Goal: Task Accomplishment & Management: Manage account settings

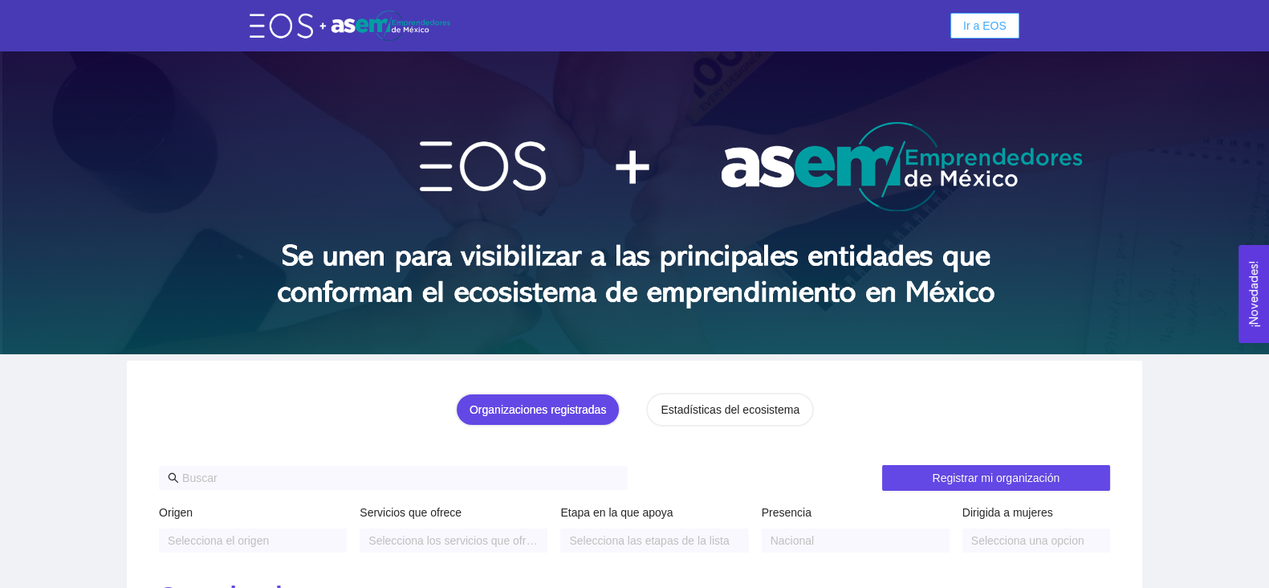
click at [1002, 13] on button "Ir a EOS" at bounding box center [985, 26] width 69 height 26
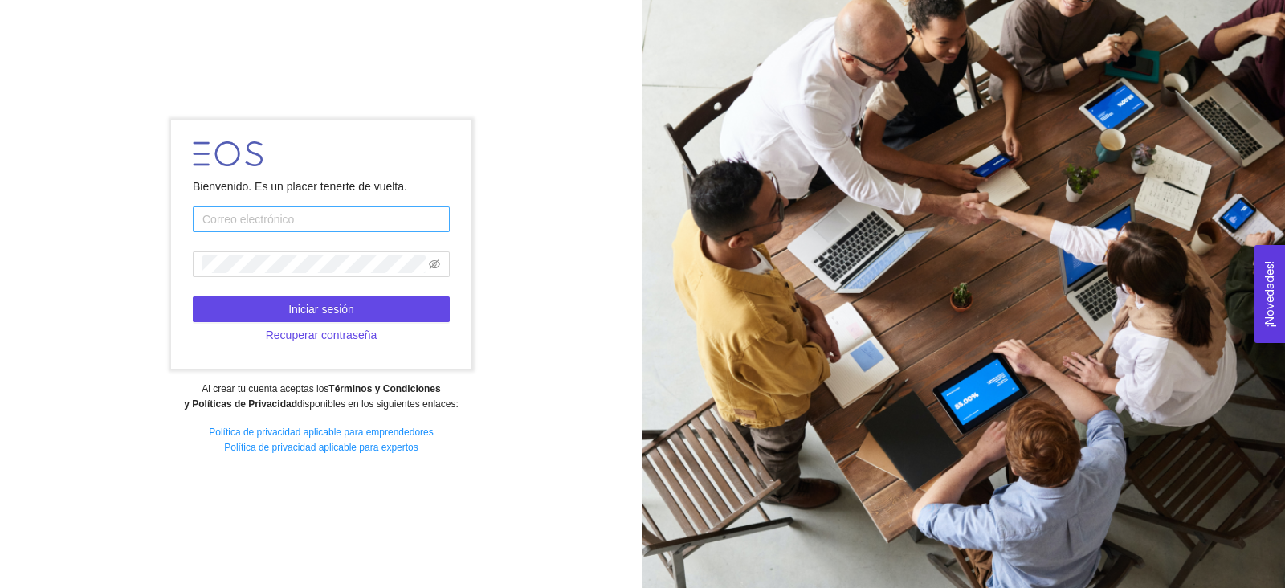
type input "javier.valero@tec.mx"
click at [271, 214] on input "javier.valero@tec.mx" at bounding box center [321, 219] width 257 height 26
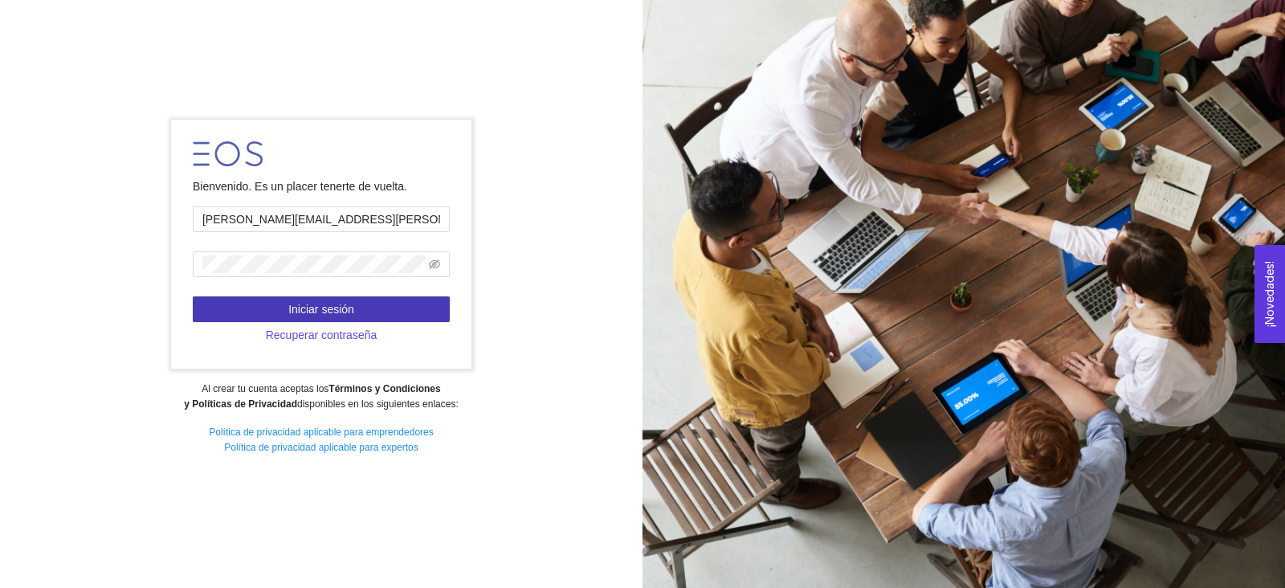
click at [295, 304] on span "Iniciar sesión" at bounding box center [321, 309] width 66 height 18
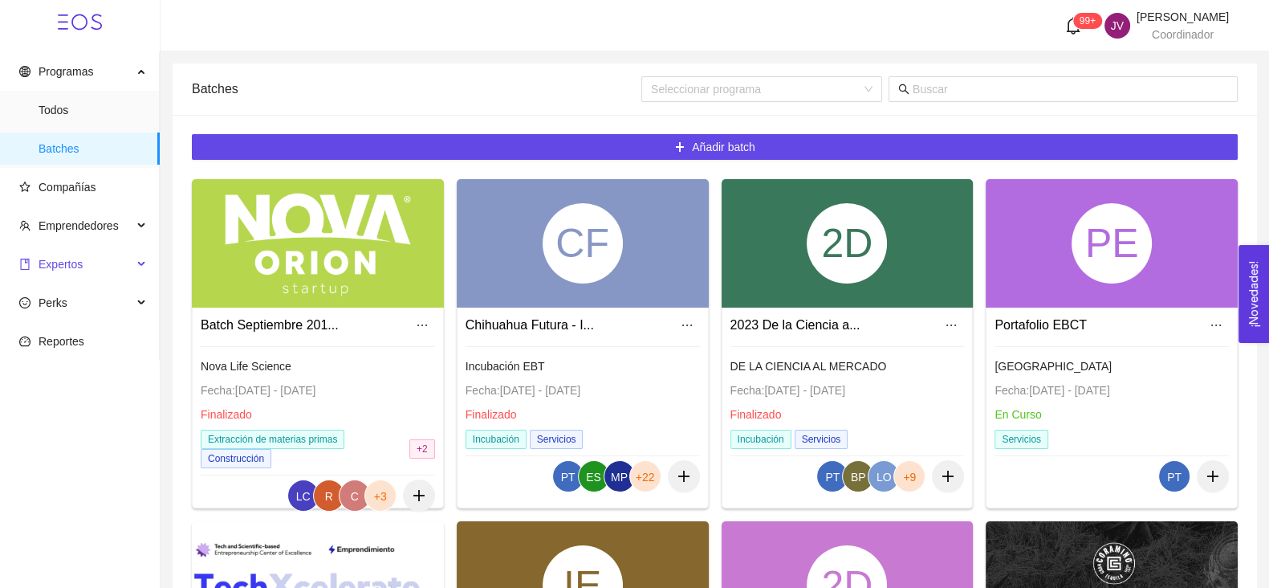
click at [58, 274] on span "Expertos" at bounding box center [75, 264] width 113 height 32
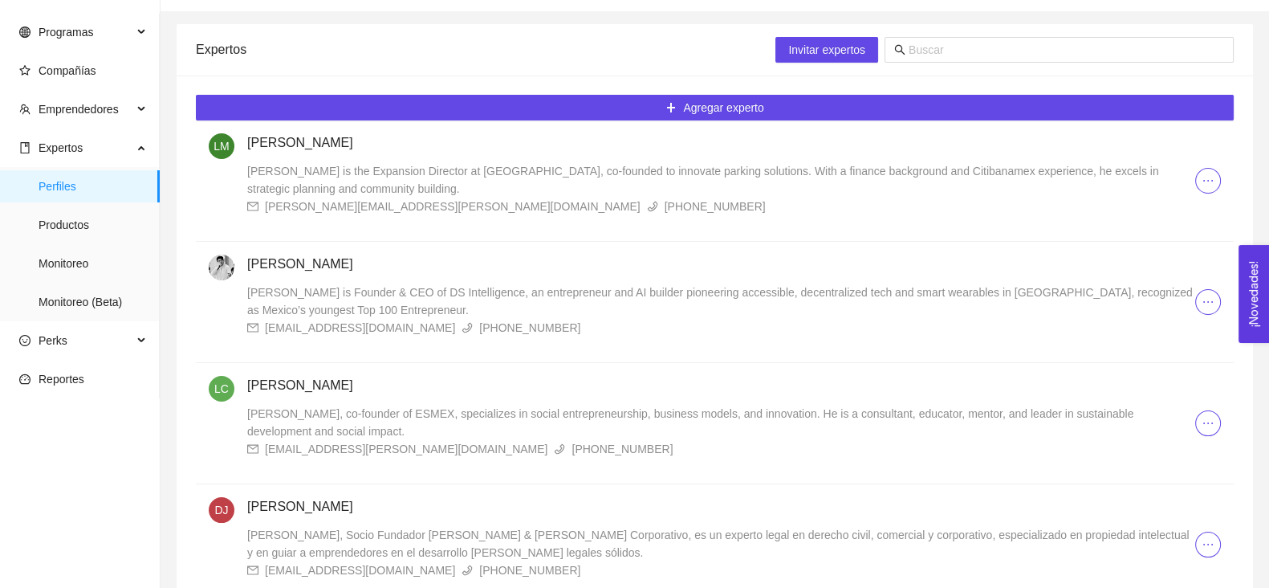
scroll to position [39, 0]
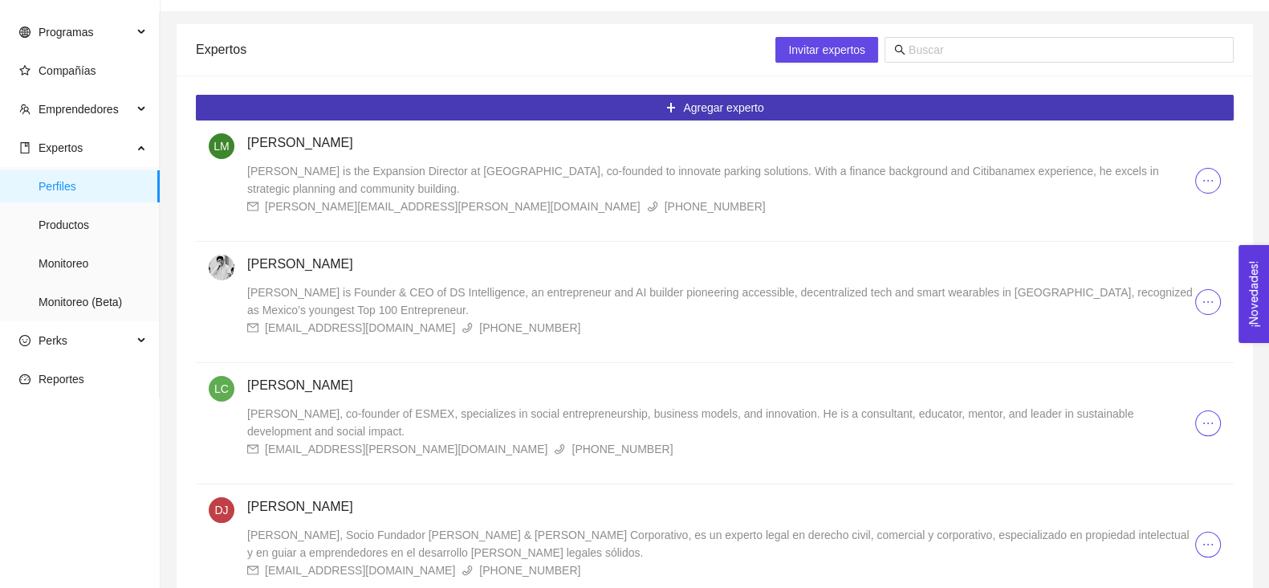
click at [738, 96] on button "Agregar experto" at bounding box center [715, 108] width 1038 height 26
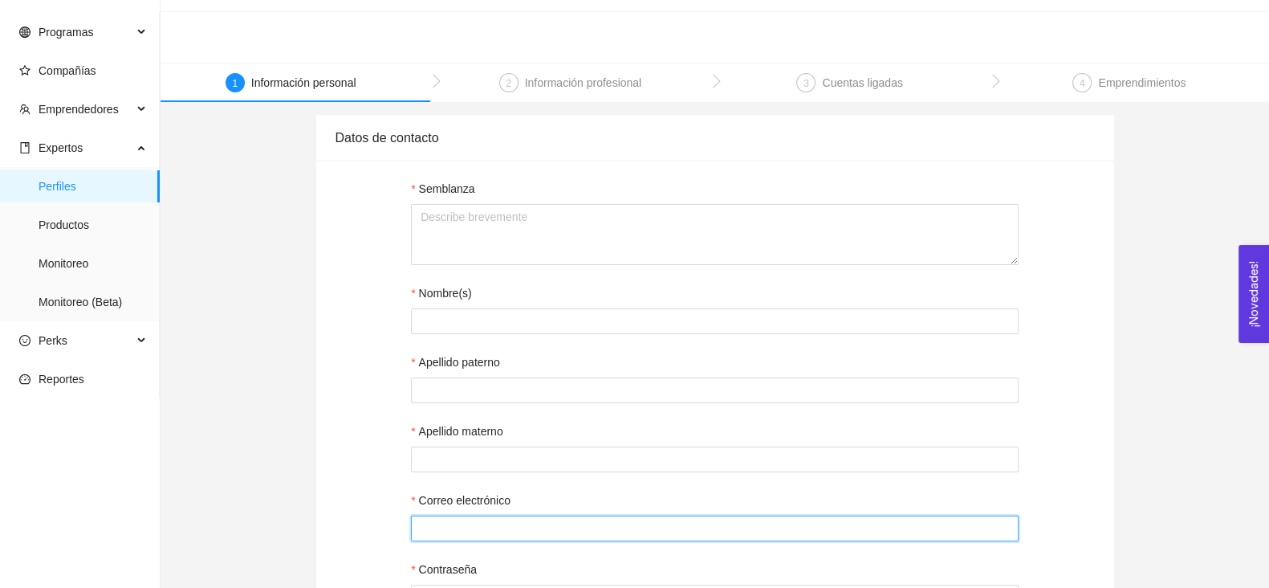
type input "javier.valero@tec.mx"
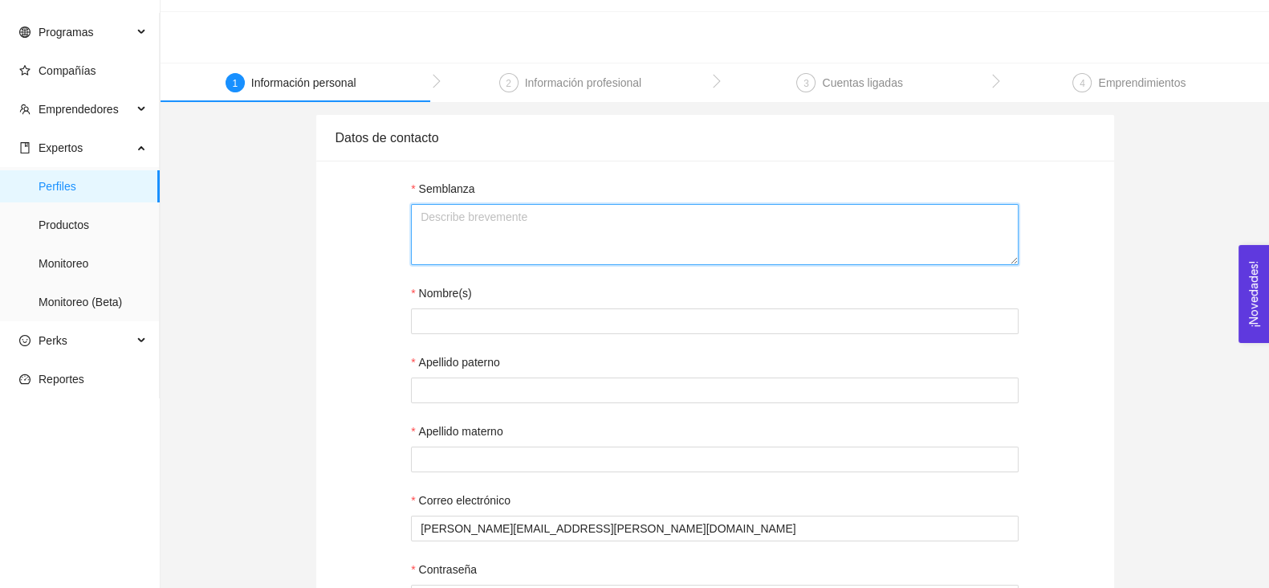
click at [678, 251] on textarea "Semblanza" at bounding box center [715, 234] width 608 height 61
paste textarea "Paola es una Especialista en Generación de Leads con más de 10 años en marketin…"
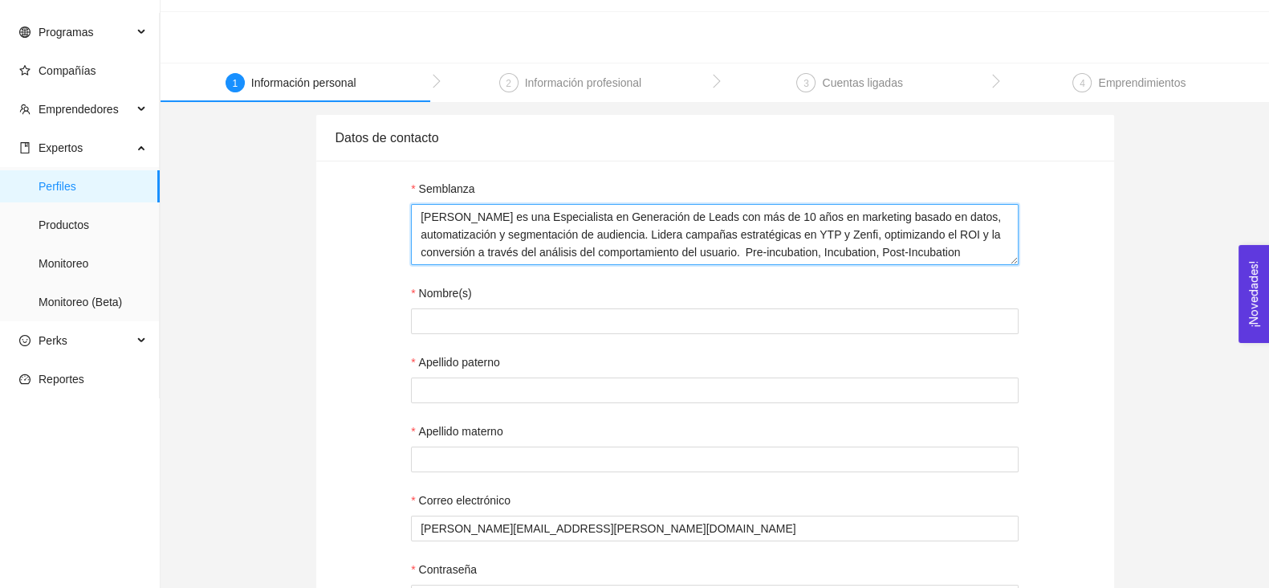
type textarea "Paola es una Especialista en Generación de Leads con más de 10 años en marketin…"
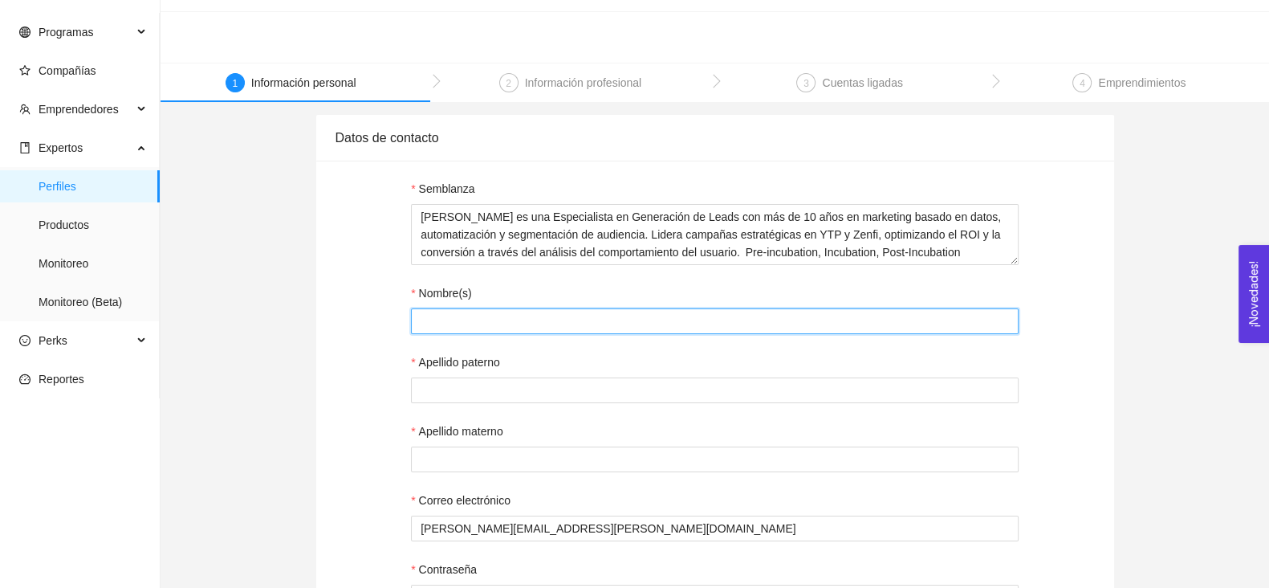
click at [686, 315] on input "Nombre(s)" at bounding box center [715, 321] width 608 height 26
type input "Paola"
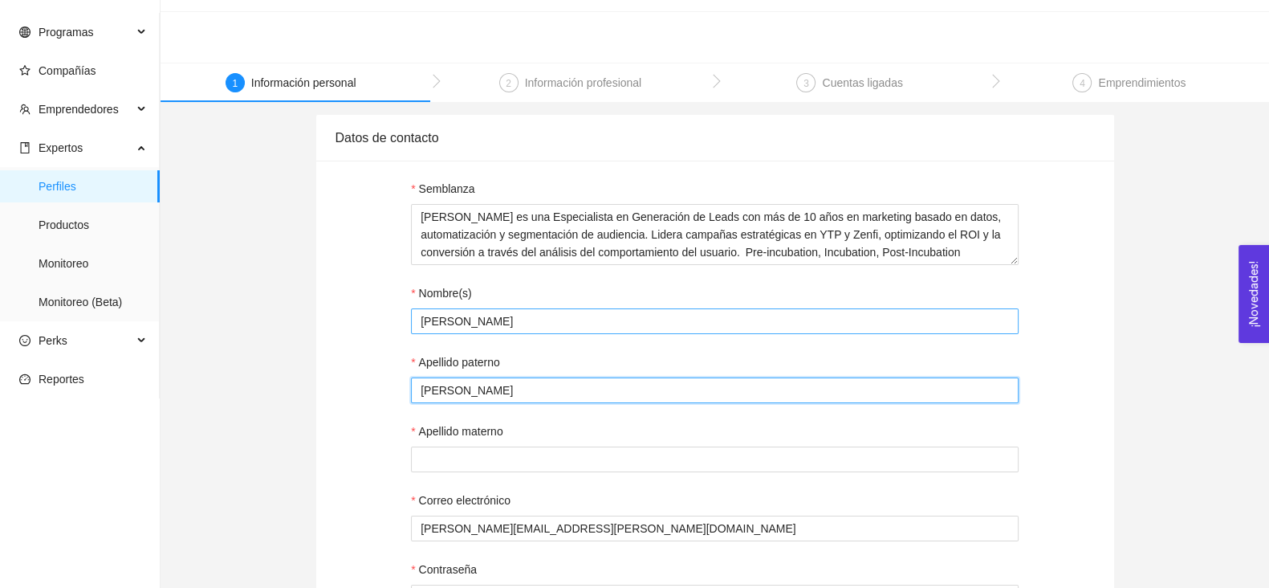
type input "Navarro"
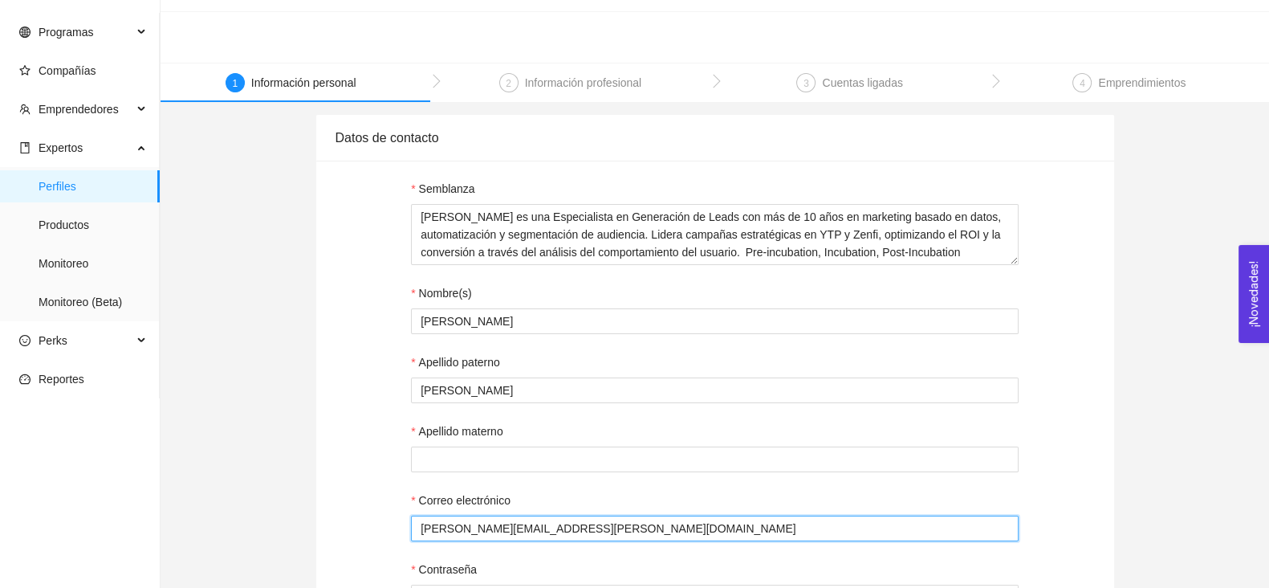
click at [572, 531] on input "javier.valero@tec.mx" at bounding box center [715, 528] width 608 height 26
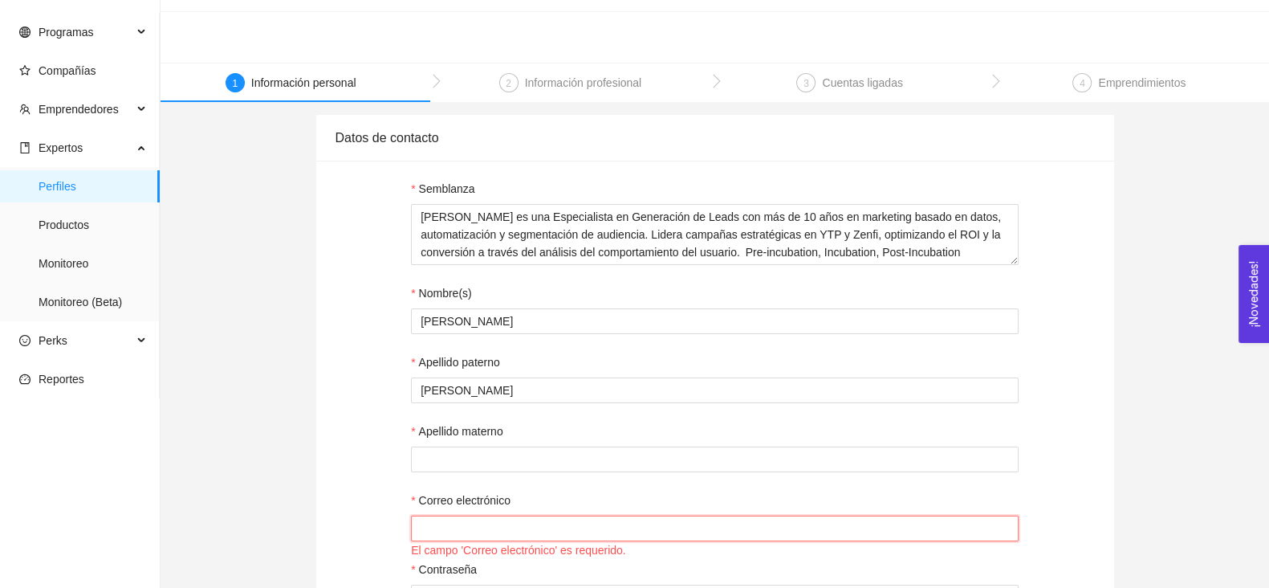
paste input "paola-1203@hotmail.com"
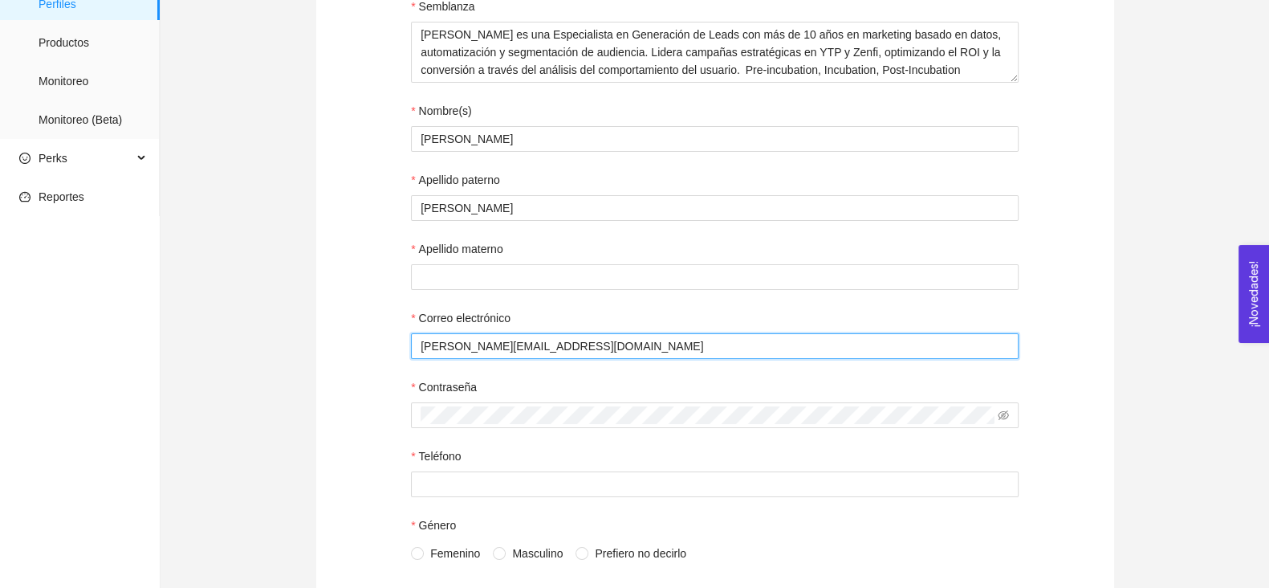
scroll to position [222, 0]
type input "paola-1203@hotmail.com"
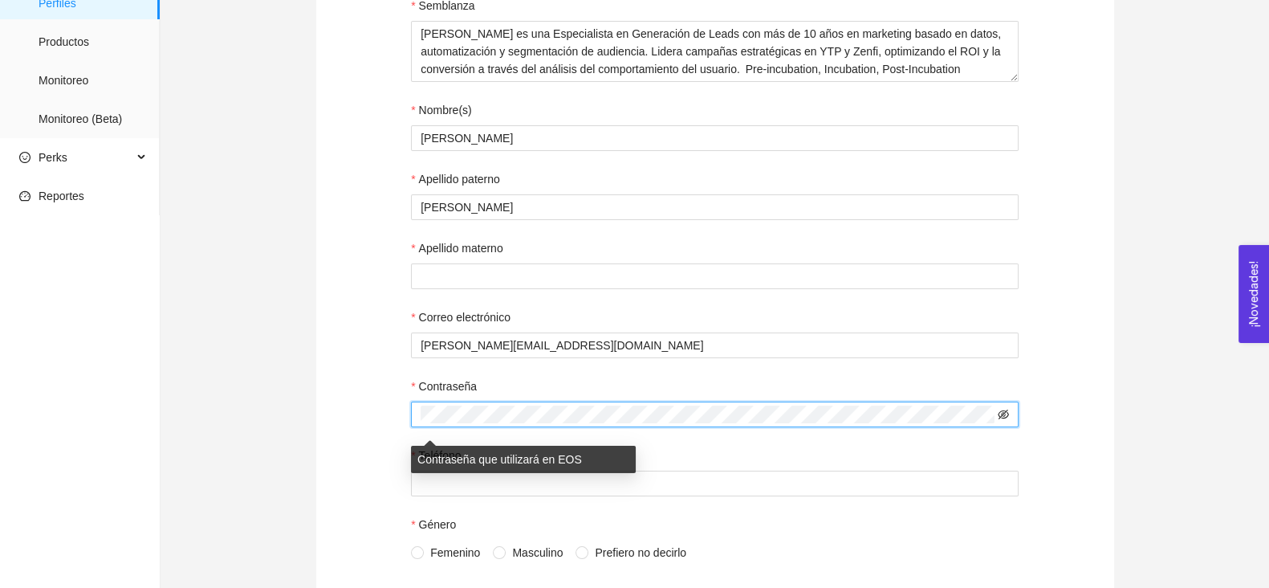
click at [1004, 412] on icon "eye-invisible" at bounding box center [1003, 414] width 11 height 11
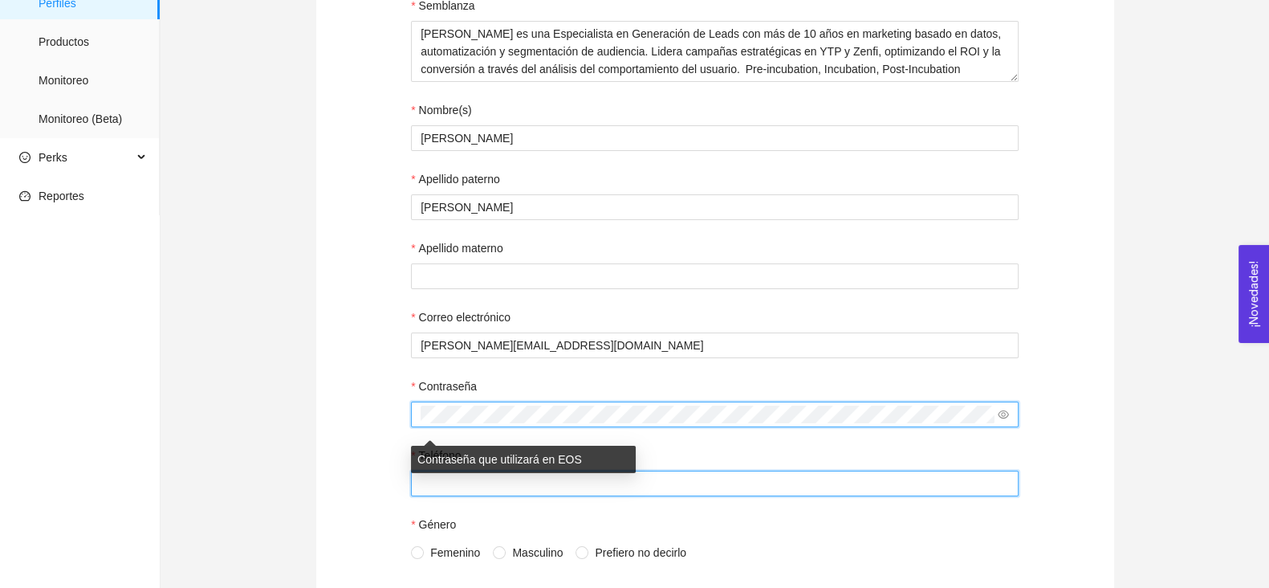
click at [844, 485] on input "Teléfono" at bounding box center [715, 483] width 608 height 26
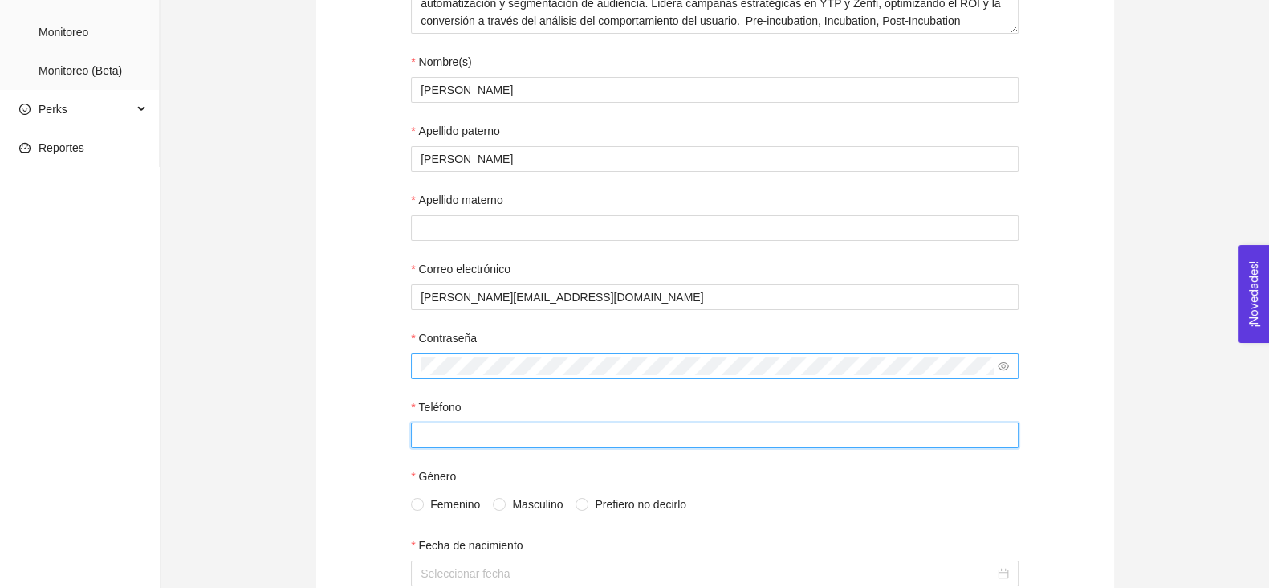
scroll to position [289, 0]
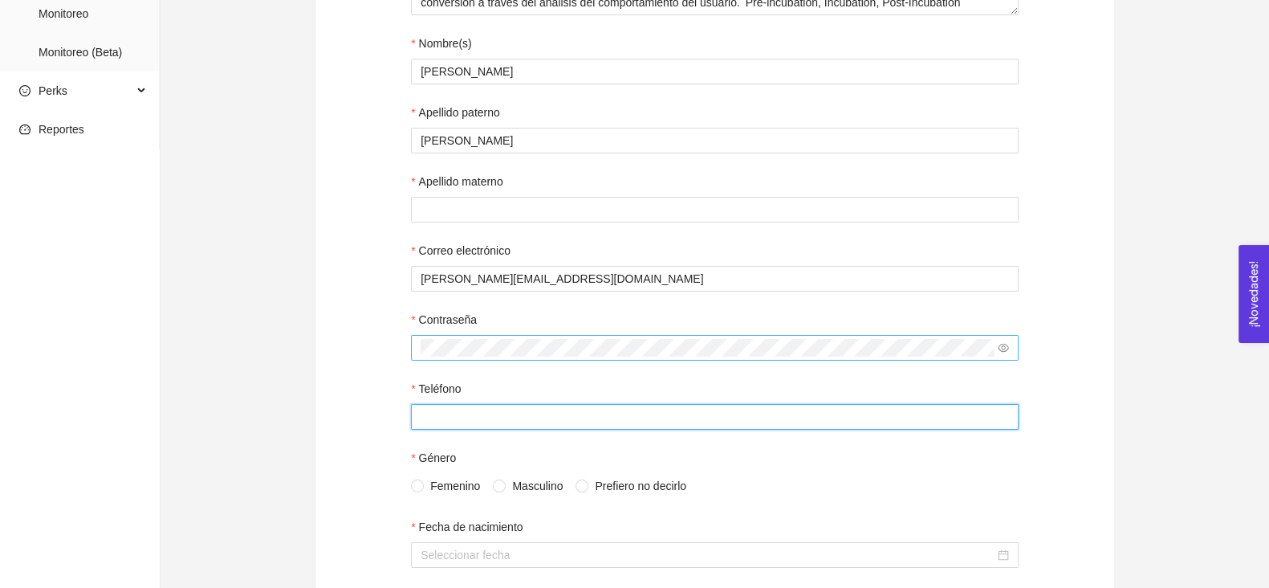
paste input "(332) 507-2351"
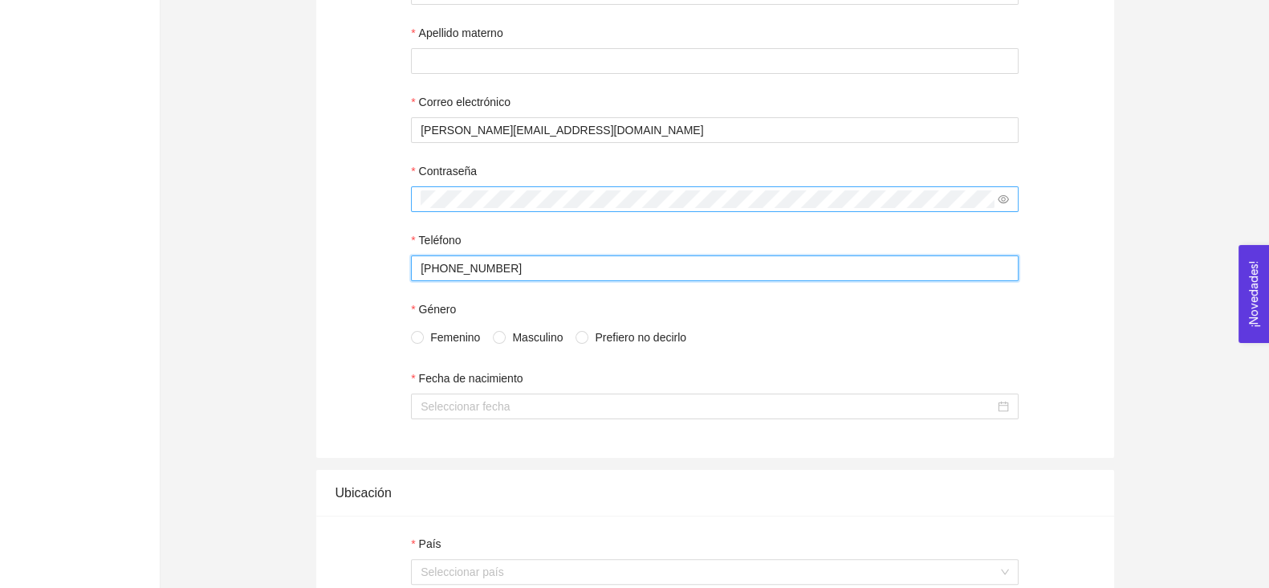
scroll to position [441, 0]
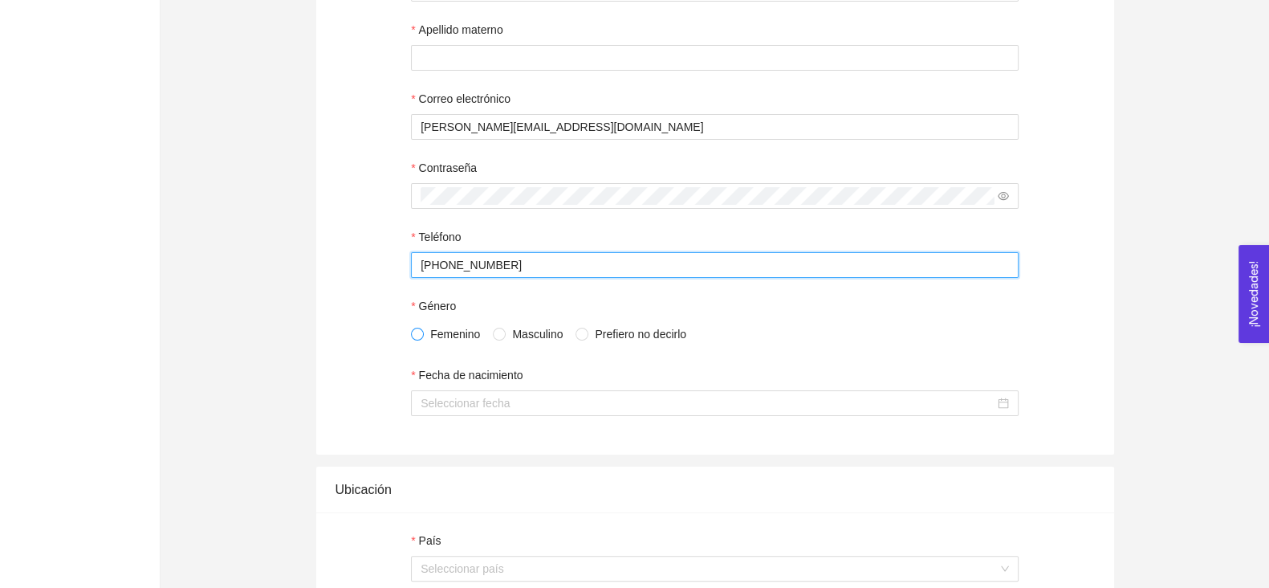
type input "(332) 507-2351"
click at [413, 339] on input "Femenino" at bounding box center [416, 333] width 11 height 11
radio input "true"
click at [437, 433] on div "Semblanza Paola es una Especialista en Generación de Leads con más de 10 años e…" at bounding box center [715, 106] width 798 height 695
click at [437, 416] on div at bounding box center [715, 403] width 608 height 26
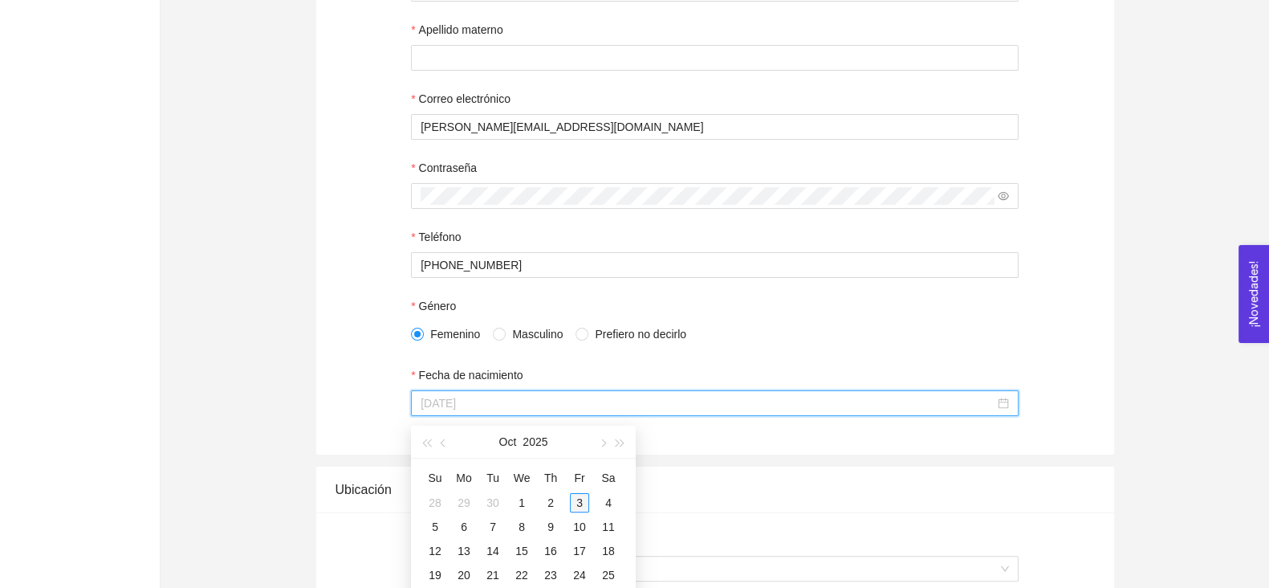
click at [573, 501] on div "3" at bounding box center [579, 502] width 19 height 19
type input "03 de octubre de 2025"
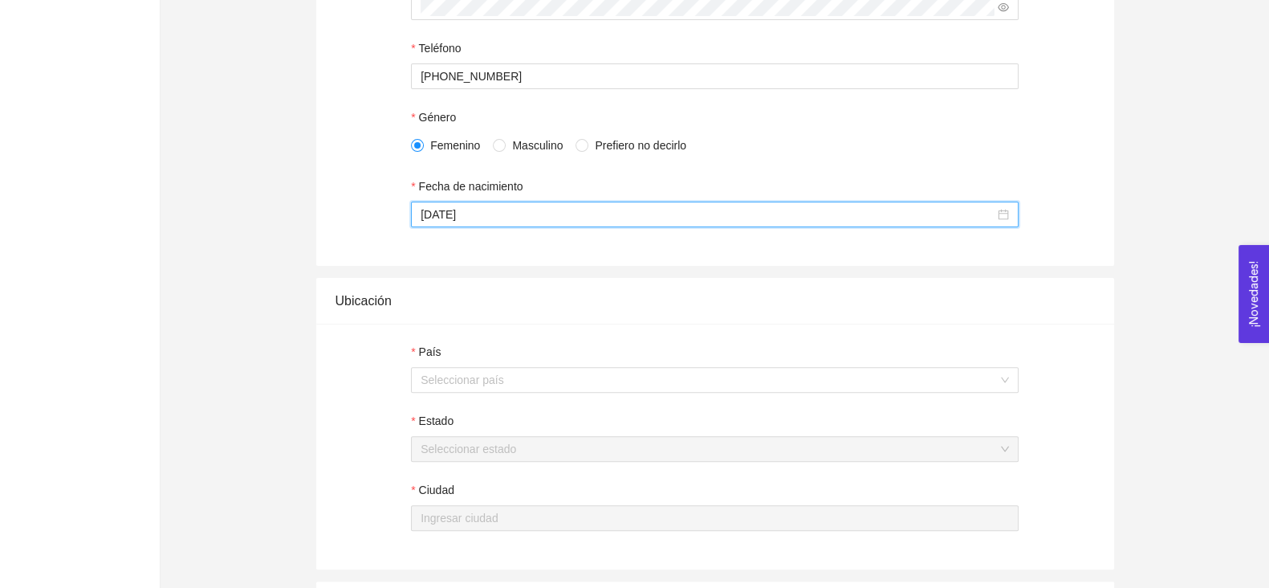
scroll to position [633, 0]
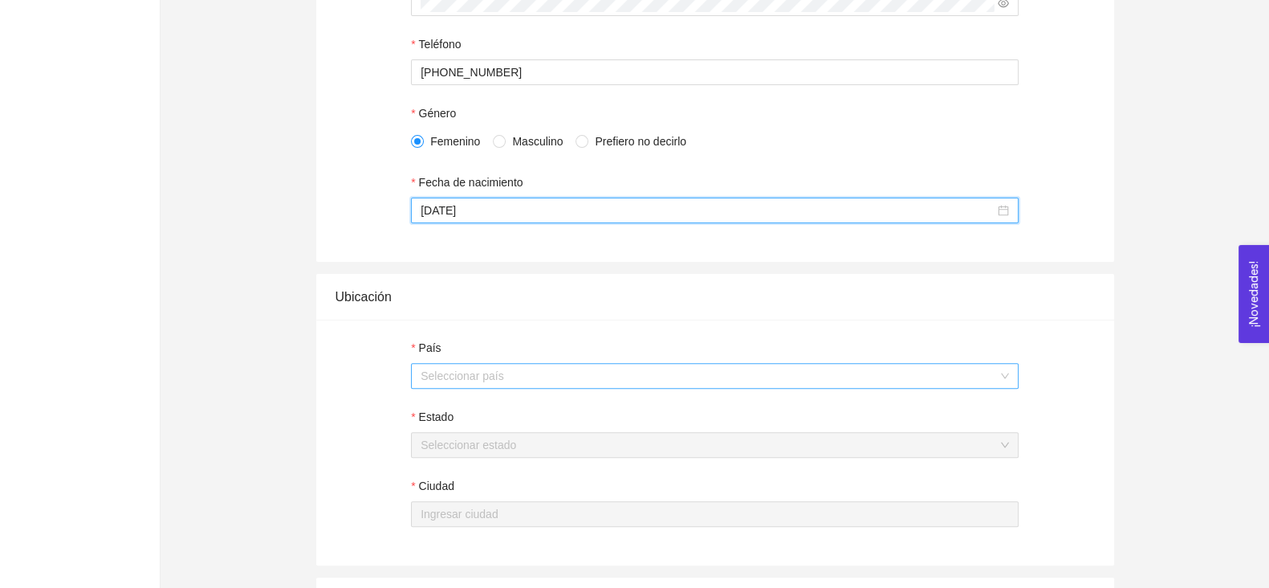
click at [532, 386] on input "País" at bounding box center [709, 376] width 577 height 24
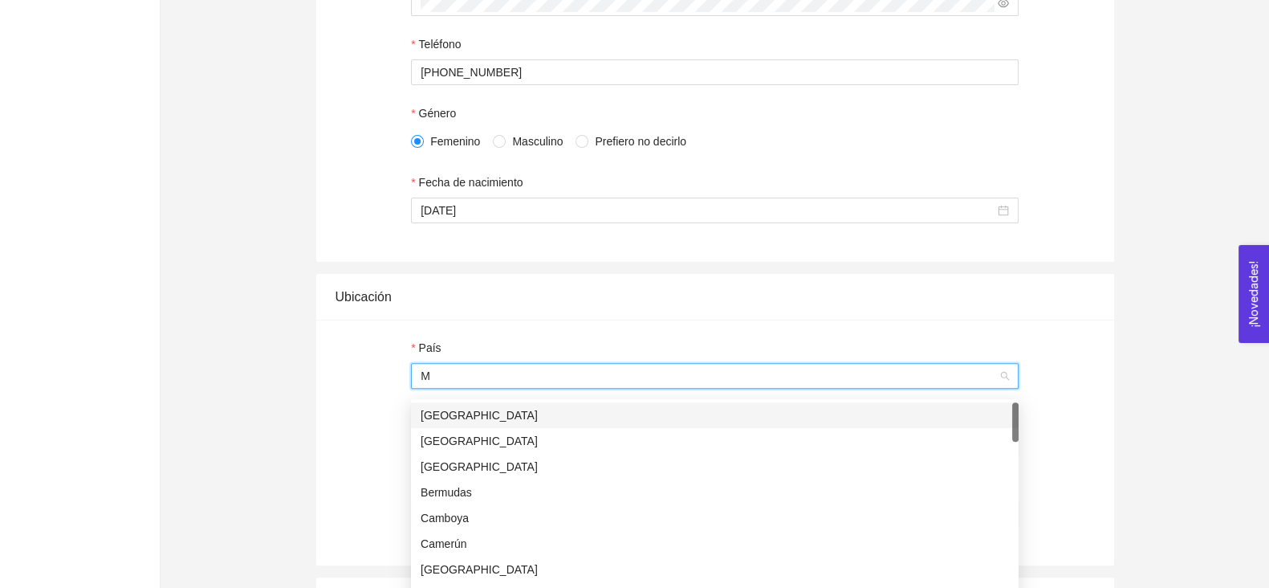
type input "Mé"
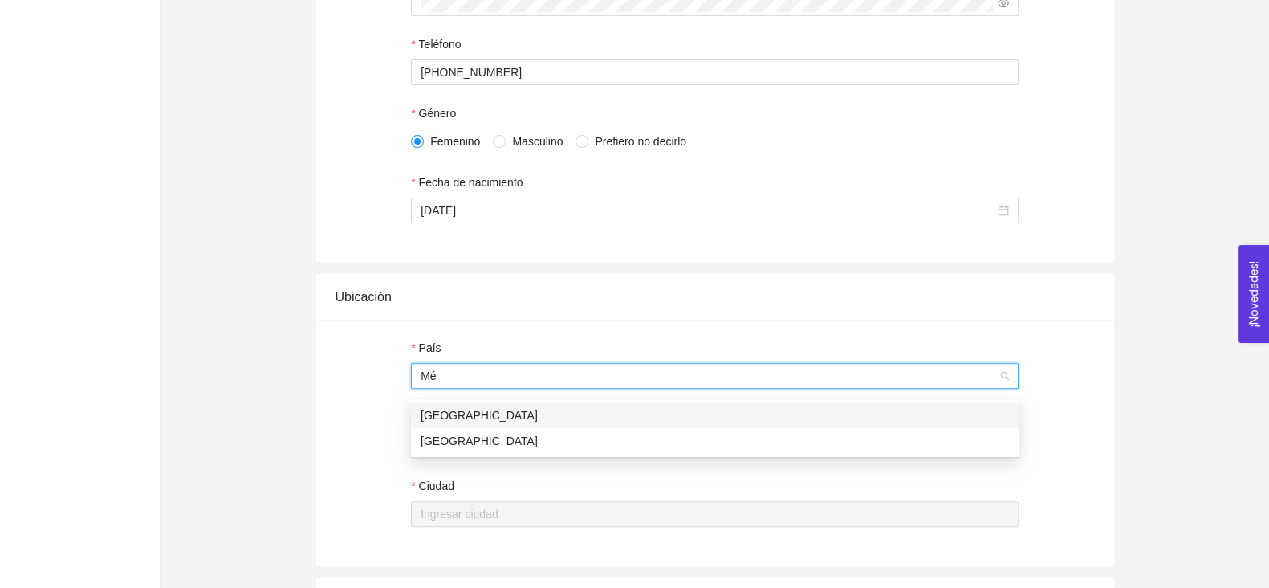
click at [443, 414] on div "México" at bounding box center [715, 415] width 589 height 18
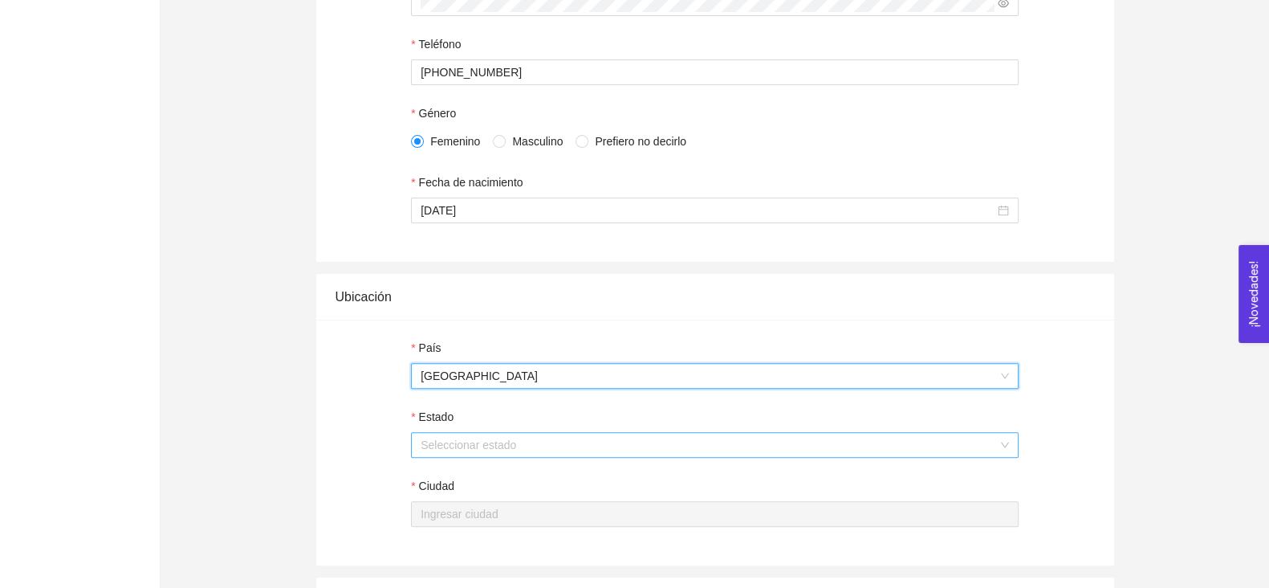
click at [453, 456] on input "Estado" at bounding box center [709, 445] width 577 height 24
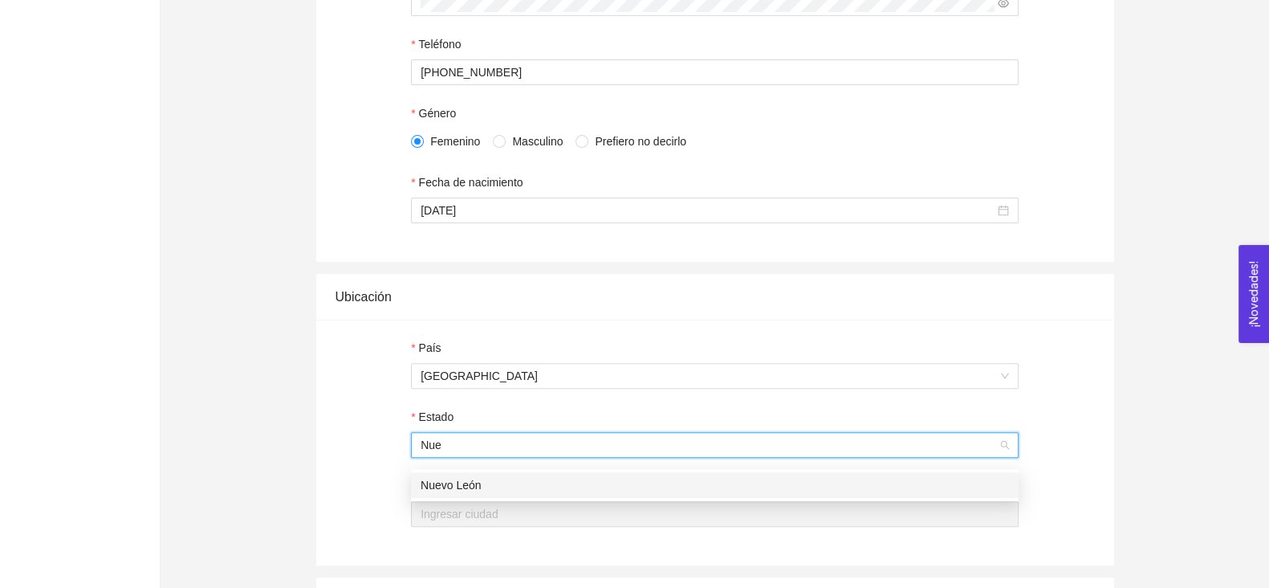
type input "Nuev"
click at [450, 488] on div "Nuevo León" at bounding box center [715, 485] width 589 height 18
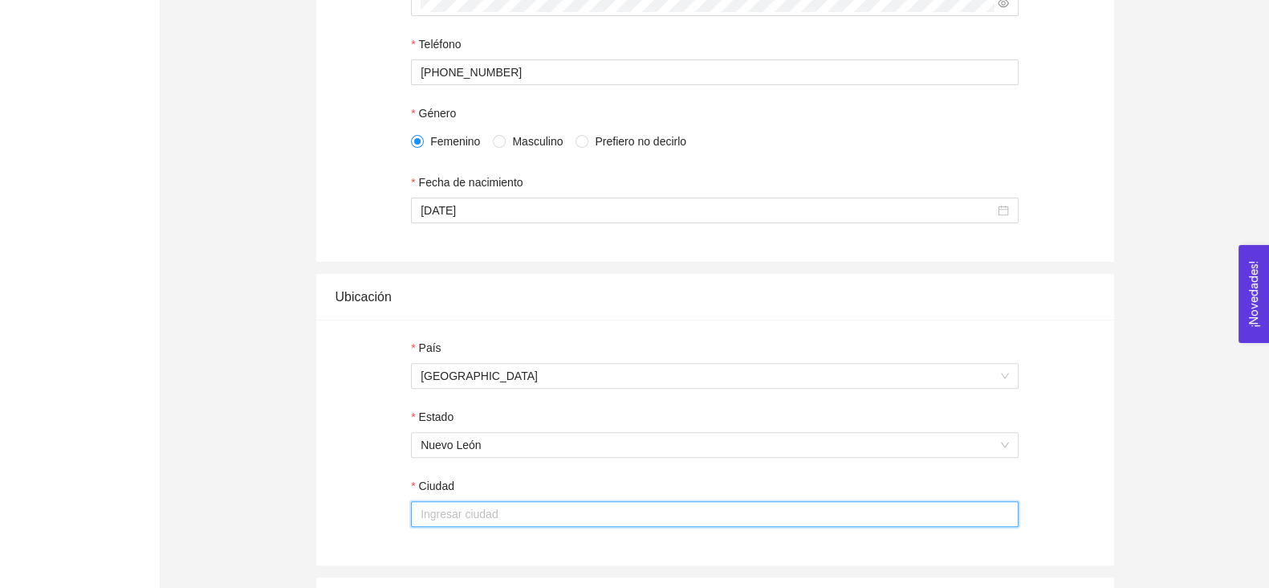
click at [446, 519] on input "Ciudad" at bounding box center [715, 514] width 608 height 26
click at [458, 450] on span "Nuevo León" at bounding box center [715, 445] width 589 height 24
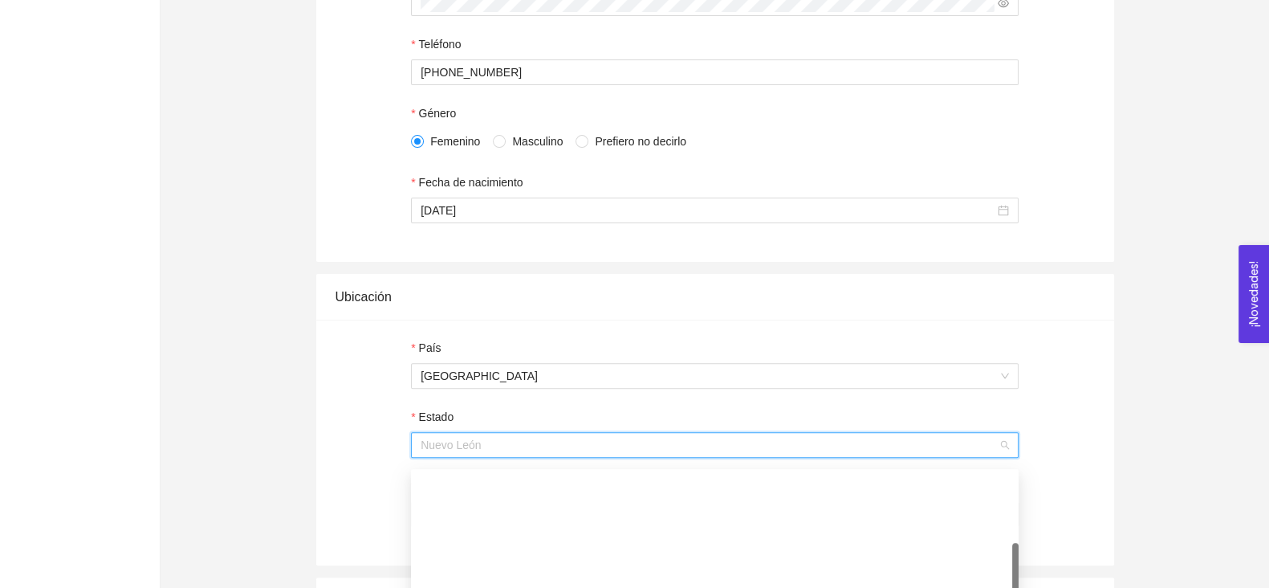
scroll to position [282, 0]
click at [458, 450] on span "Nuevo León" at bounding box center [715, 445] width 589 height 24
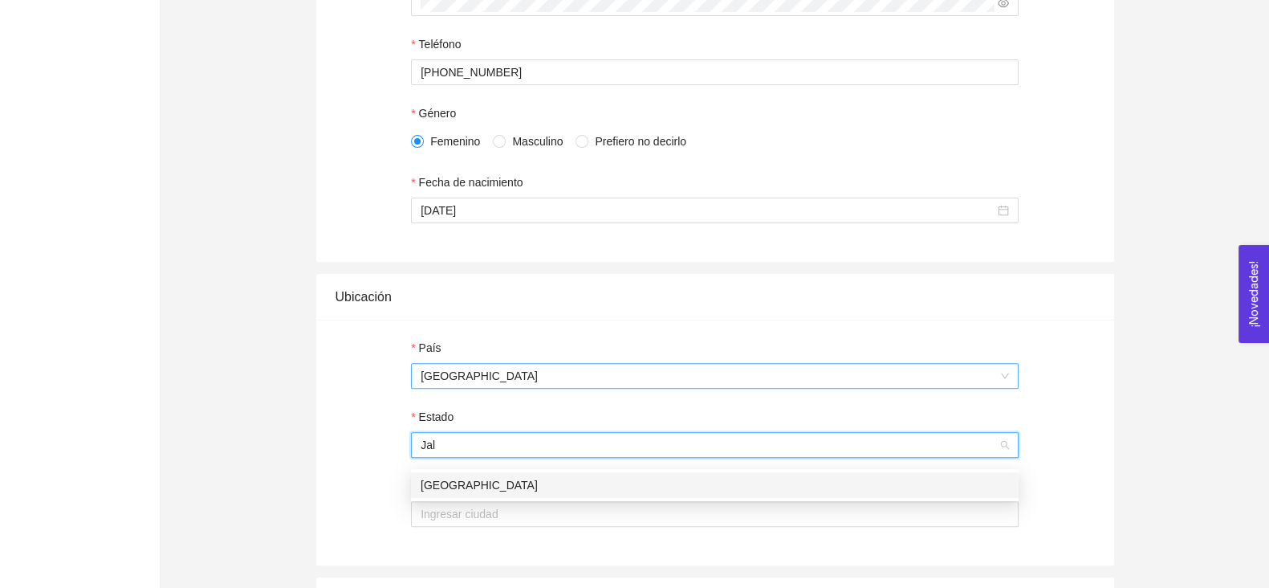
type input "Jali"
click at [719, 484] on div "Jalisco" at bounding box center [715, 485] width 589 height 18
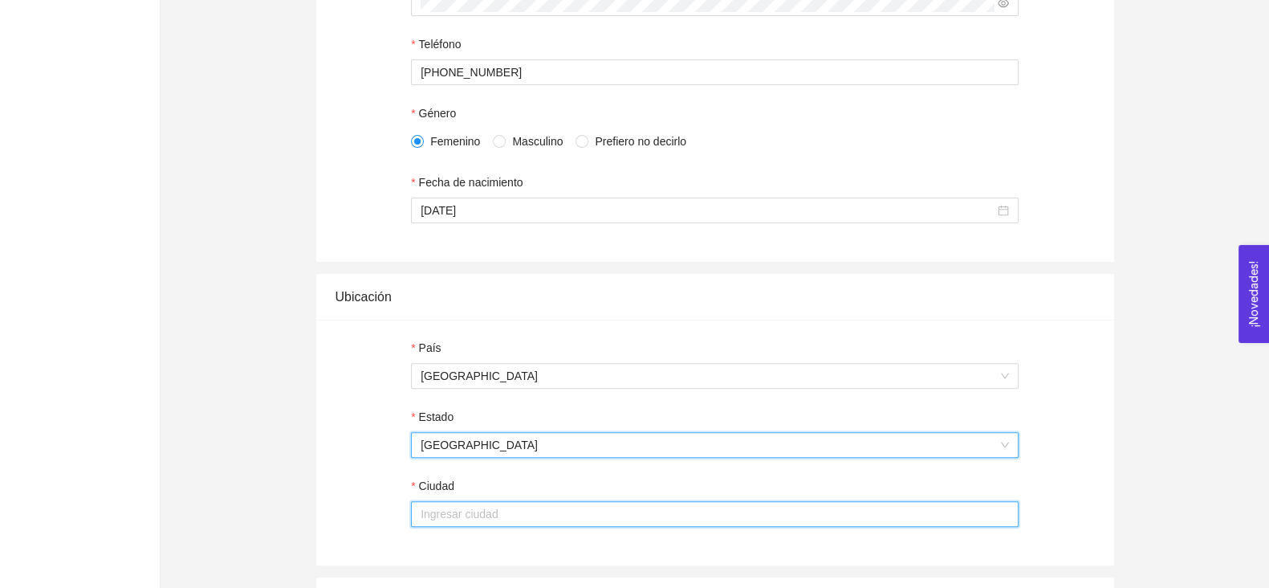
click at [672, 521] on input "Ciudad" at bounding box center [715, 514] width 608 height 26
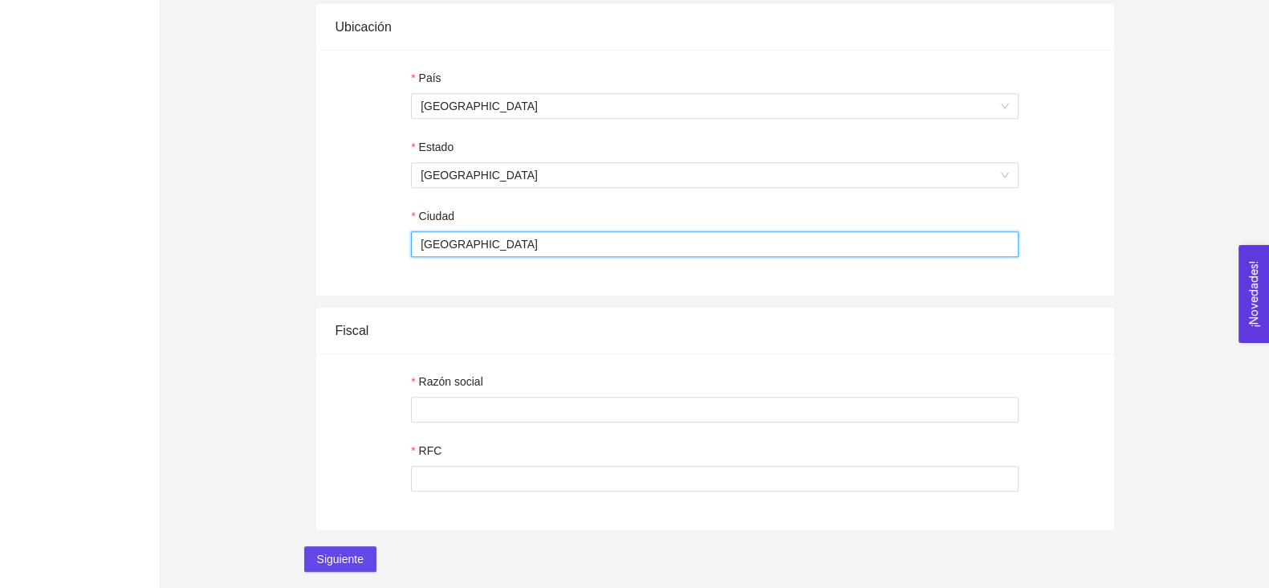
type input "Guadalajara"
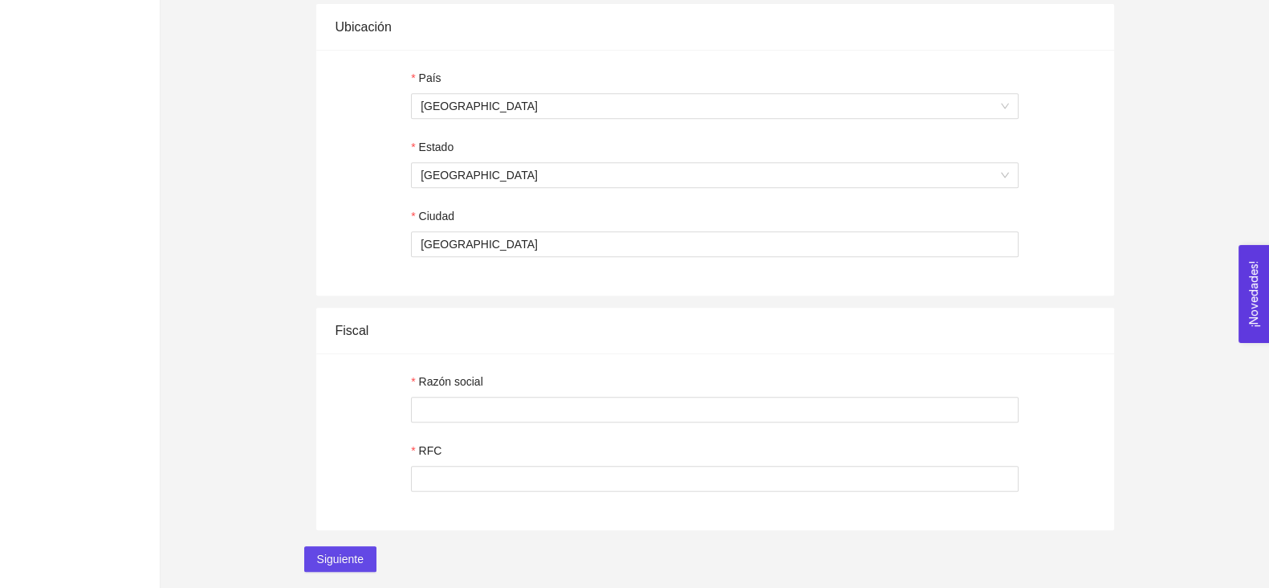
click at [543, 398] on div at bounding box center [715, 410] width 608 height 26
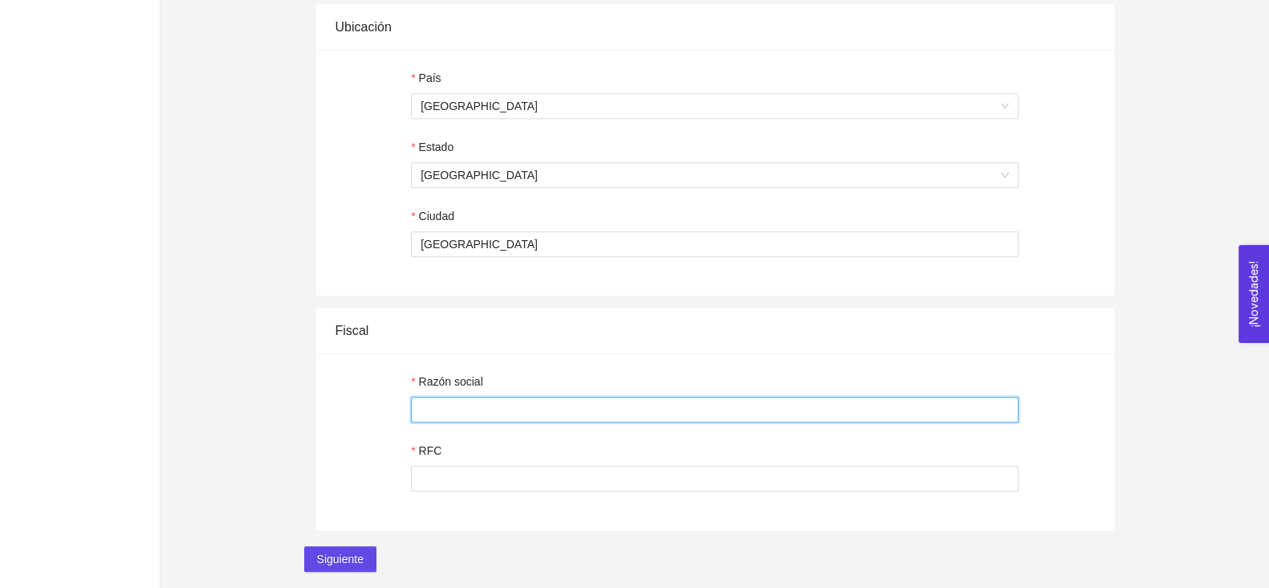
click at [529, 412] on input "Razón social" at bounding box center [715, 410] width 608 height 26
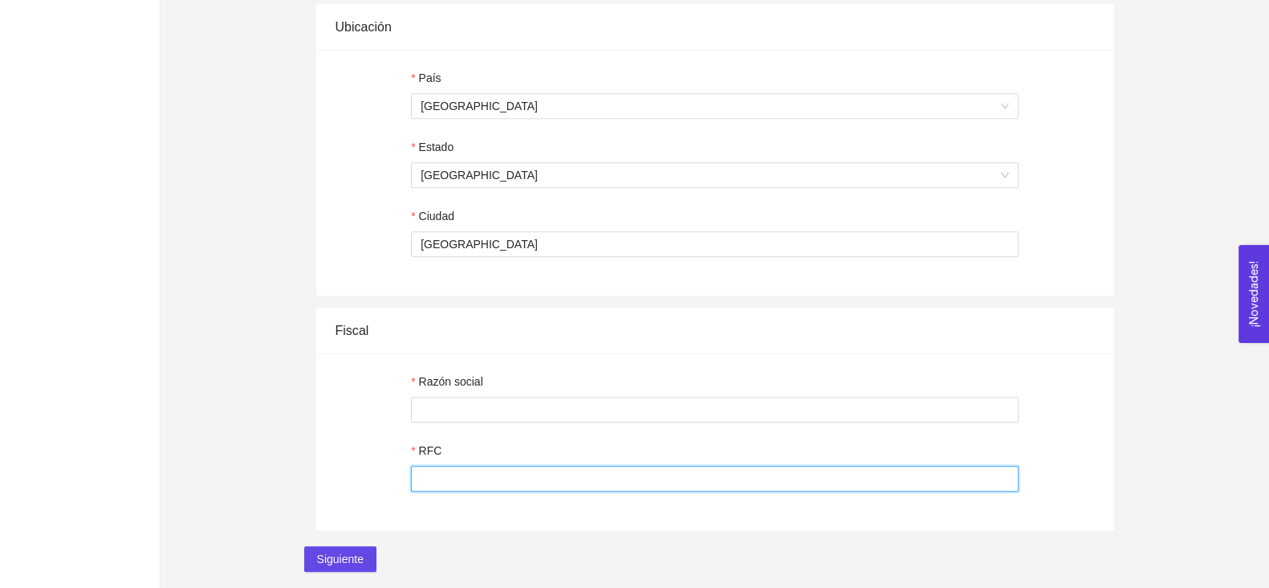
click at [472, 479] on input "RFC" at bounding box center [715, 479] width 608 height 26
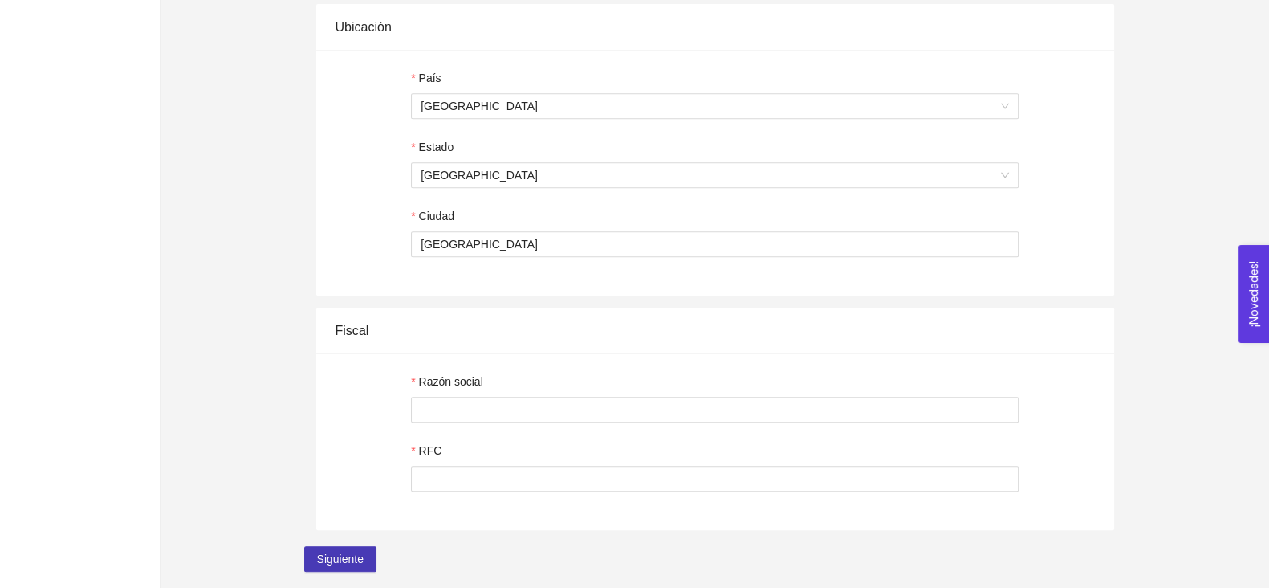
click at [340, 562] on span "Siguiente" at bounding box center [340, 559] width 47 height 18
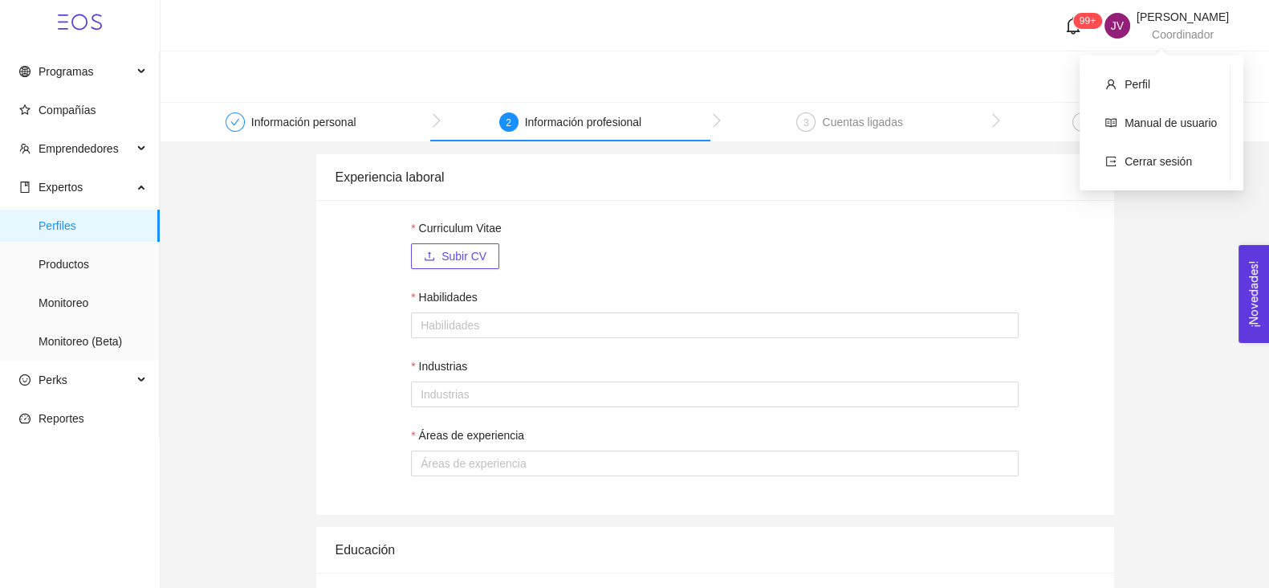
click at [1191, 31] on span "Coordinador" at bounding box center [1183, 34] width 62 height 13
click at [1130, 165] on span "Cerrar sesión" at bounding box center [1158, 161] width 67 height 13
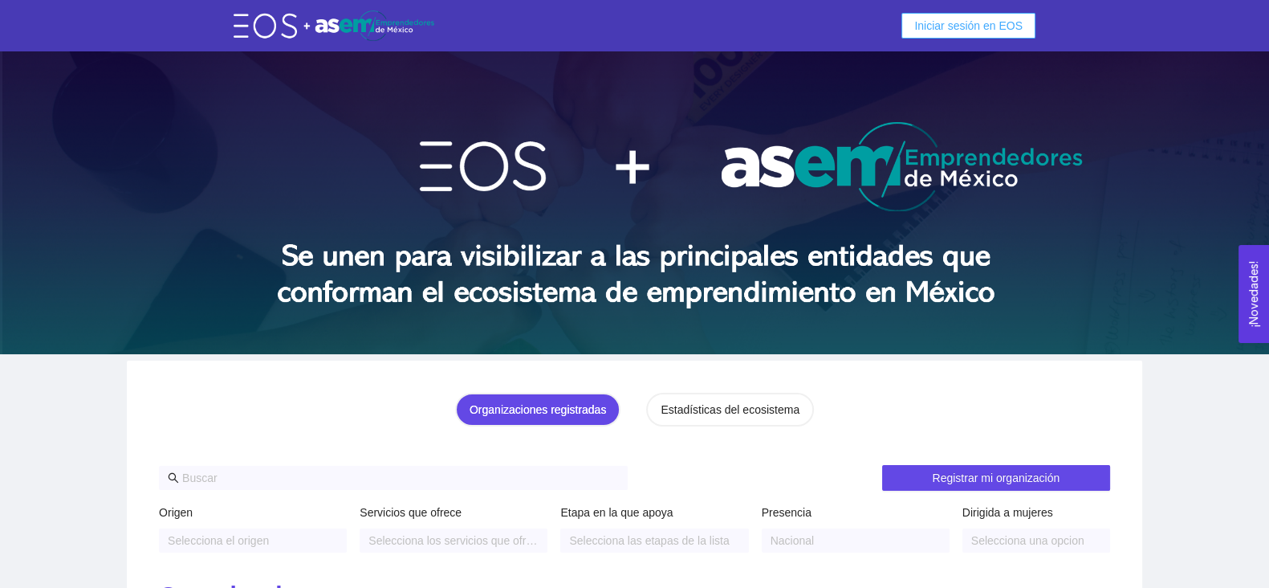
click at [1003, 14] on button "Iniciar sesión en EOS" at bounding box center [969, 26] width 134 height 26
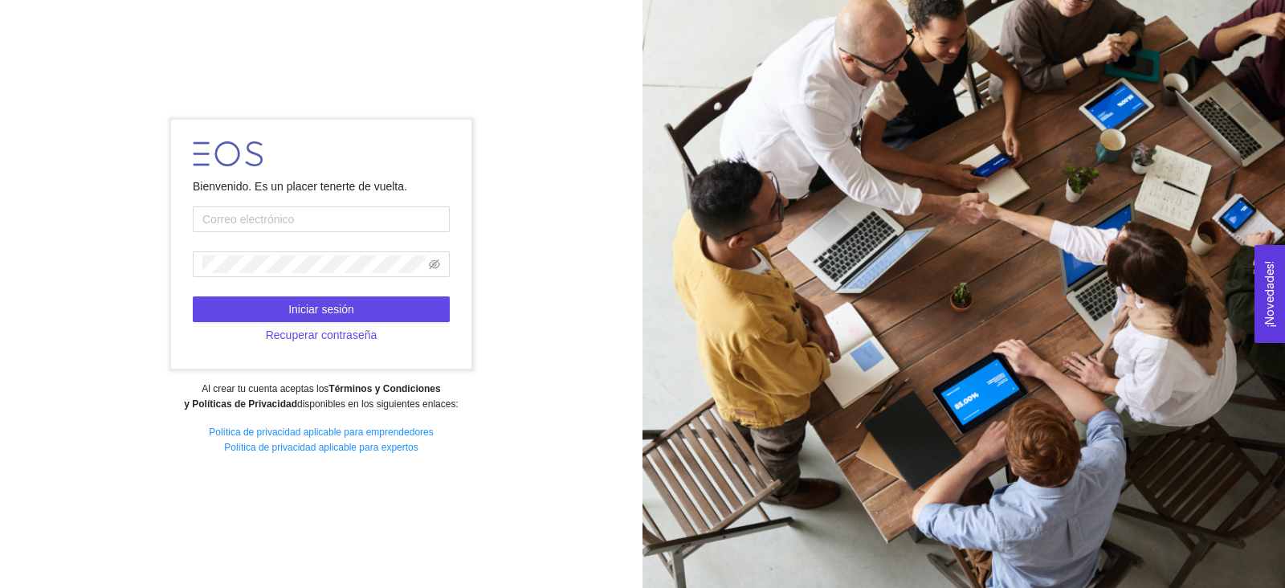
type input "paola-1203@hotmail.com"
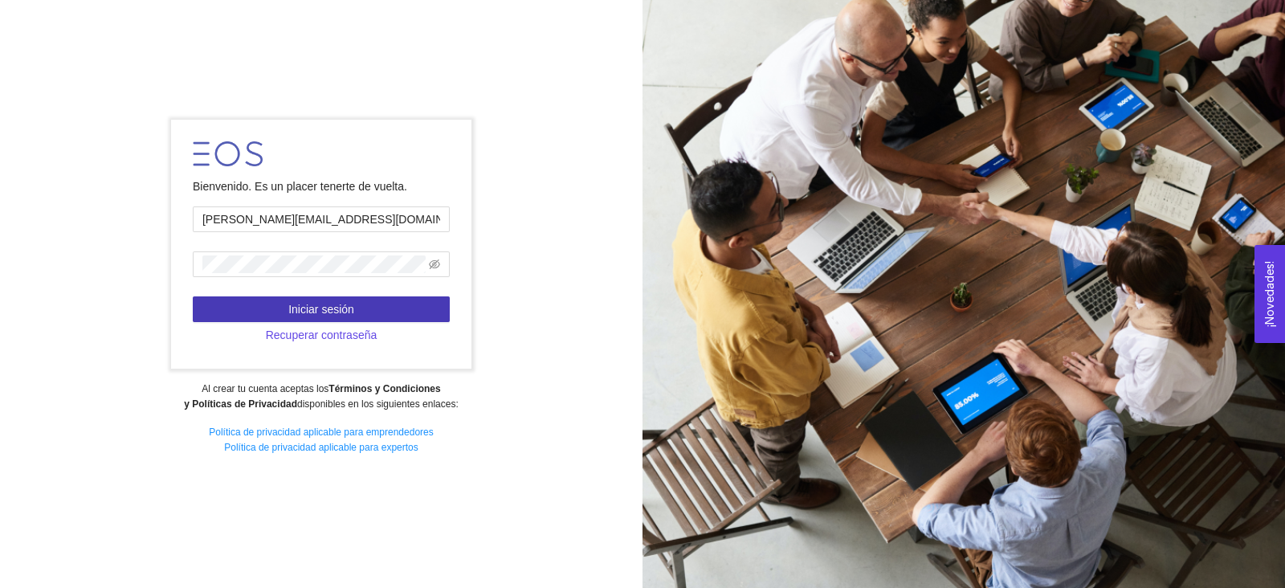
click at [325, 314] on span "Iniciar sesión" at bounding box center [321, 309] width 66 height 18
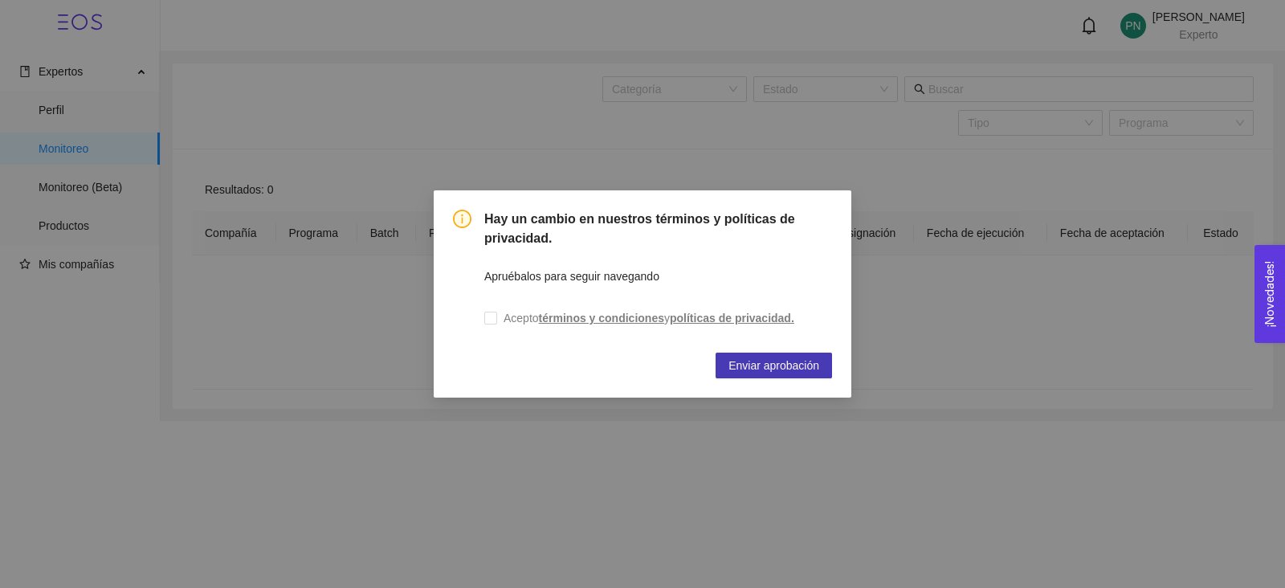
click at [774, 363] on span "Enviar aprobación" at bounding box center [773, 365] width 91 height 18
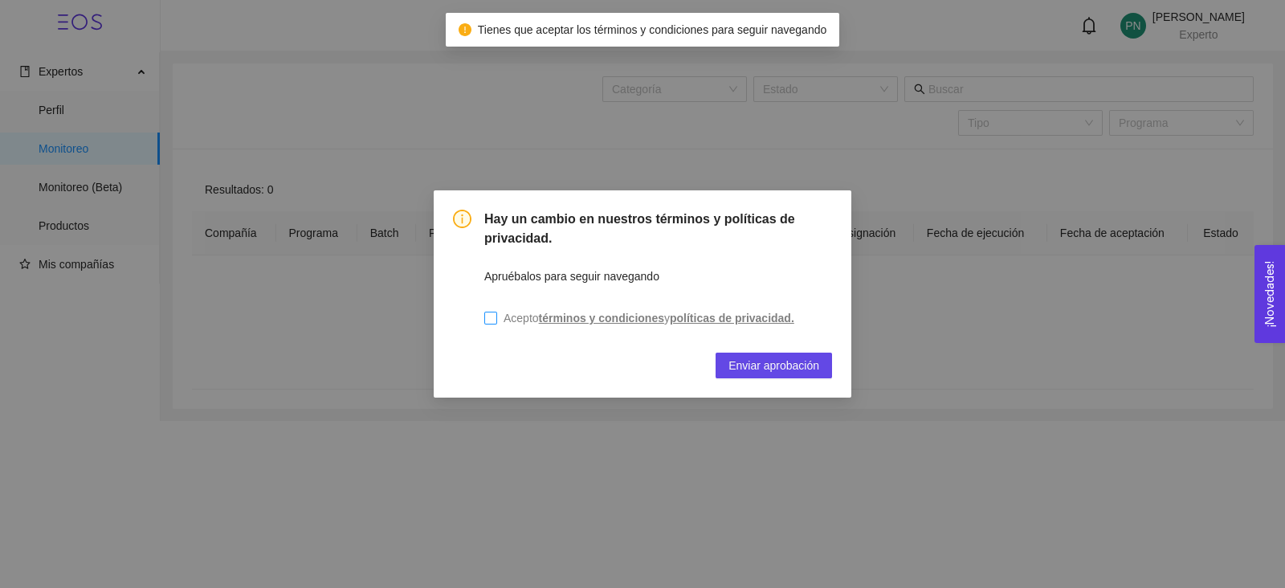
click at [491, 318] on input "Acepto términos y condiciones y políticas de privacidad." at bounding box center [490, 318] width 13 height 13
checkbox input "true"
click at [750, 368] on span "Enviar aprobación" at bounding box center [773, 365] width 91 height 18
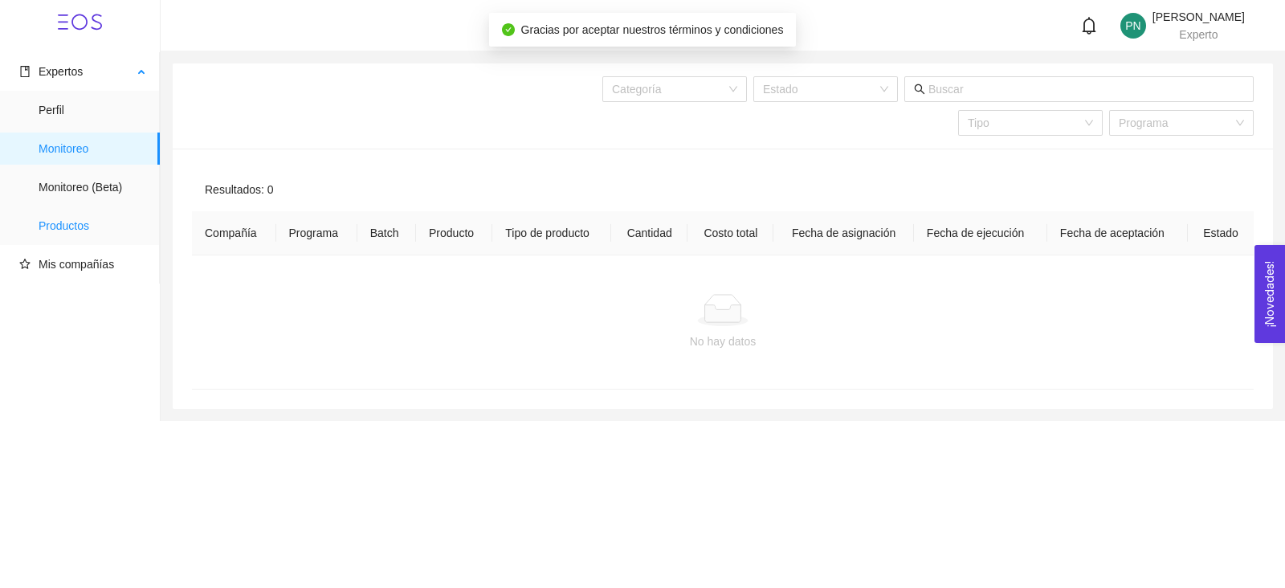
click at [70, 226] on span "Productos" at bounding box center [93, 226] width 108 height 32
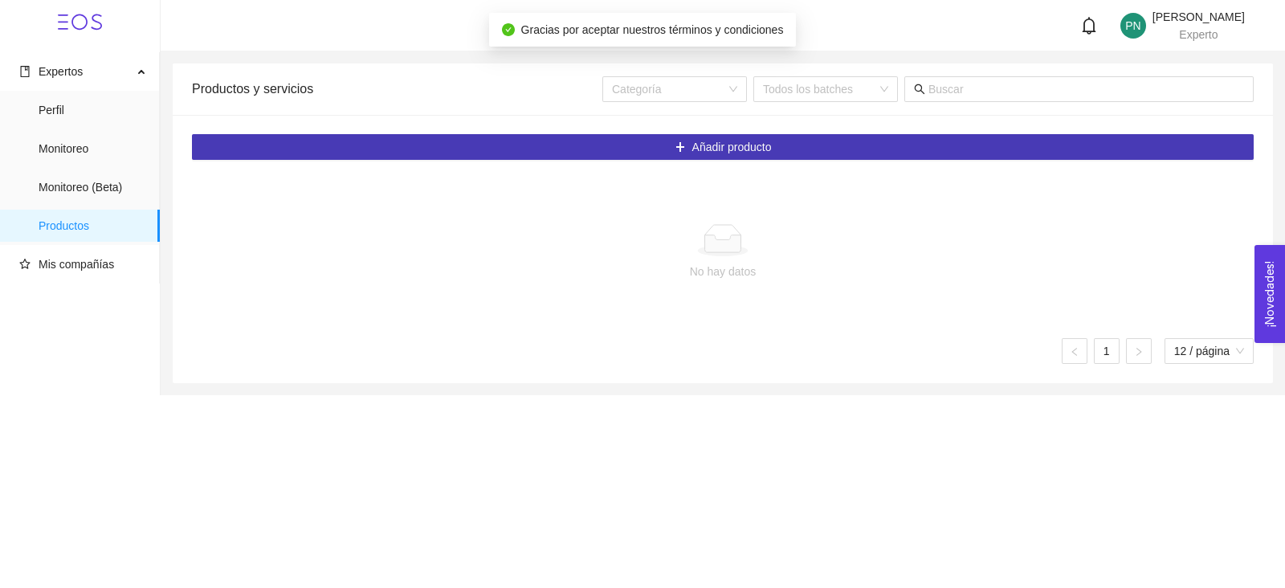
click at [556, 147] on button "Añadir producto" at bounding box center [722, 147] width 1061 height 26
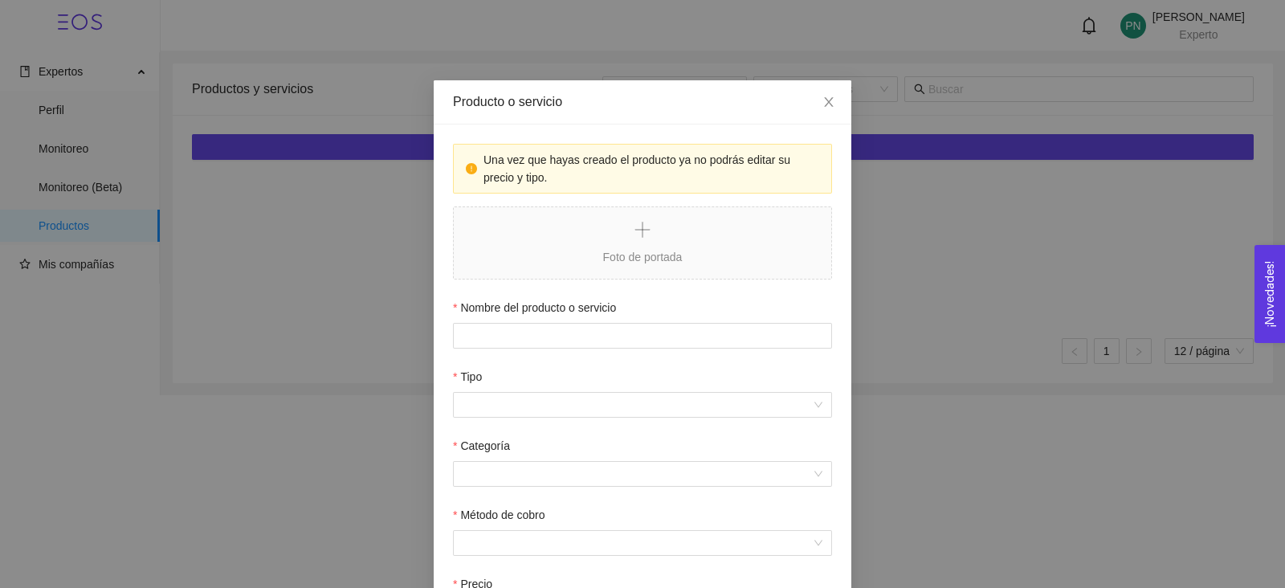
click at [586, 320] on div "Nombre del producto o servicio" at bounding box center [642, 311] width 379 height 24
click at [586, 331] on input "Nombre del producto o servicio" at bounding box center [642, 336] width 379 height 26
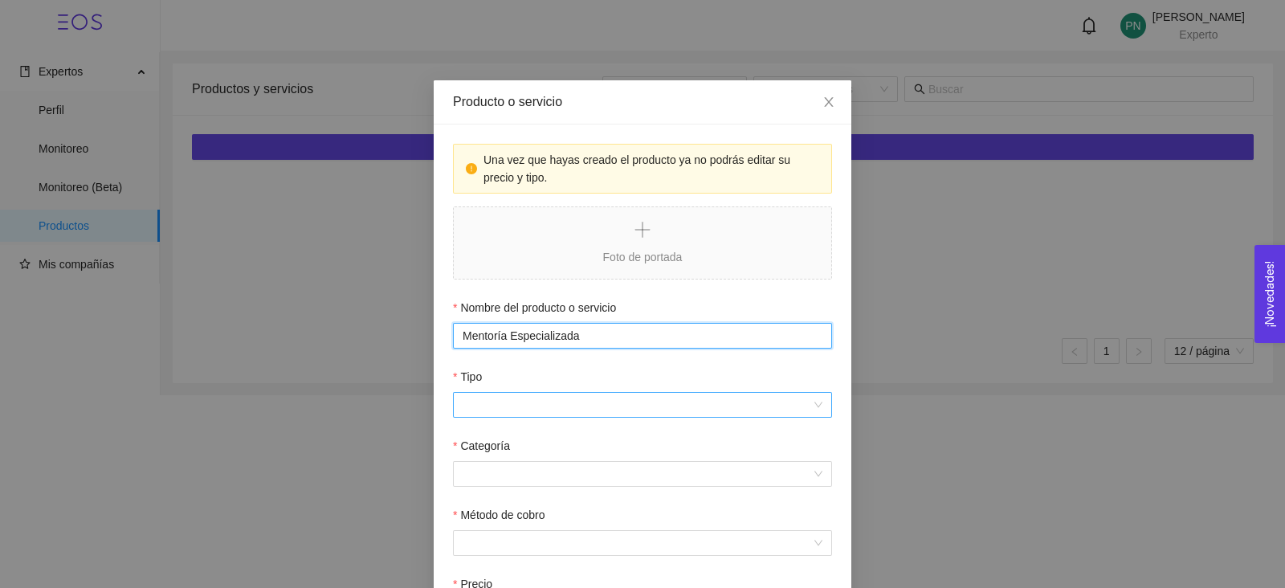
type input "Mentoría Especializada"
click at [571, 400] on input "Tipo" at bounding box center [636, 405] width 348 height 24
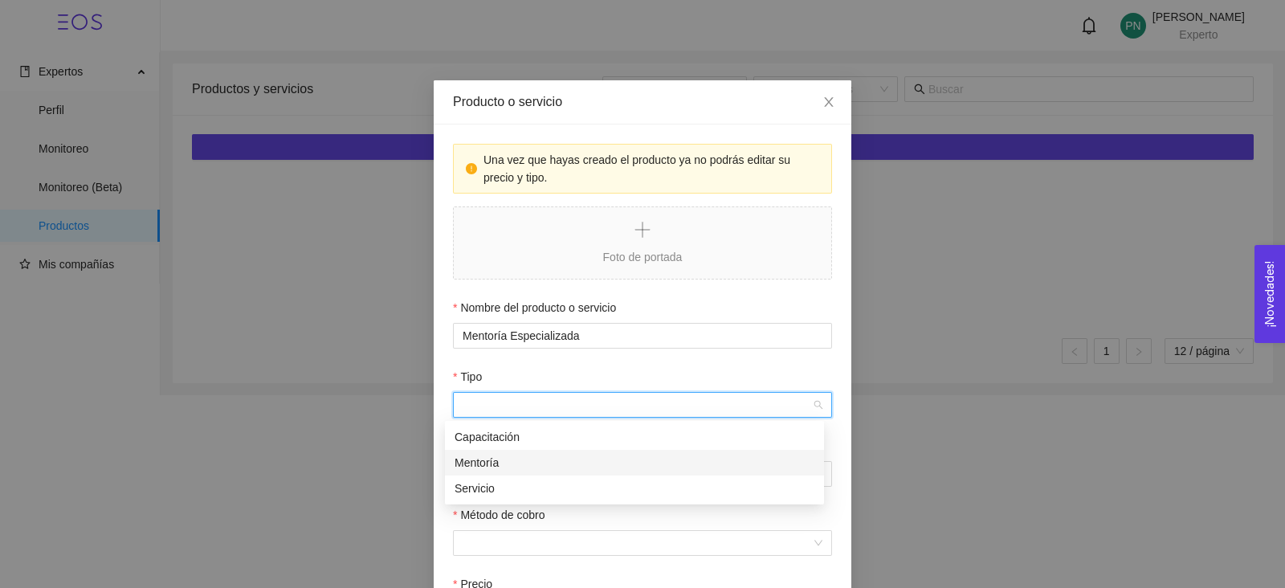
click at [520, 469] on div "Mentoría" at bounding box center [634, 463] width 360 height 18
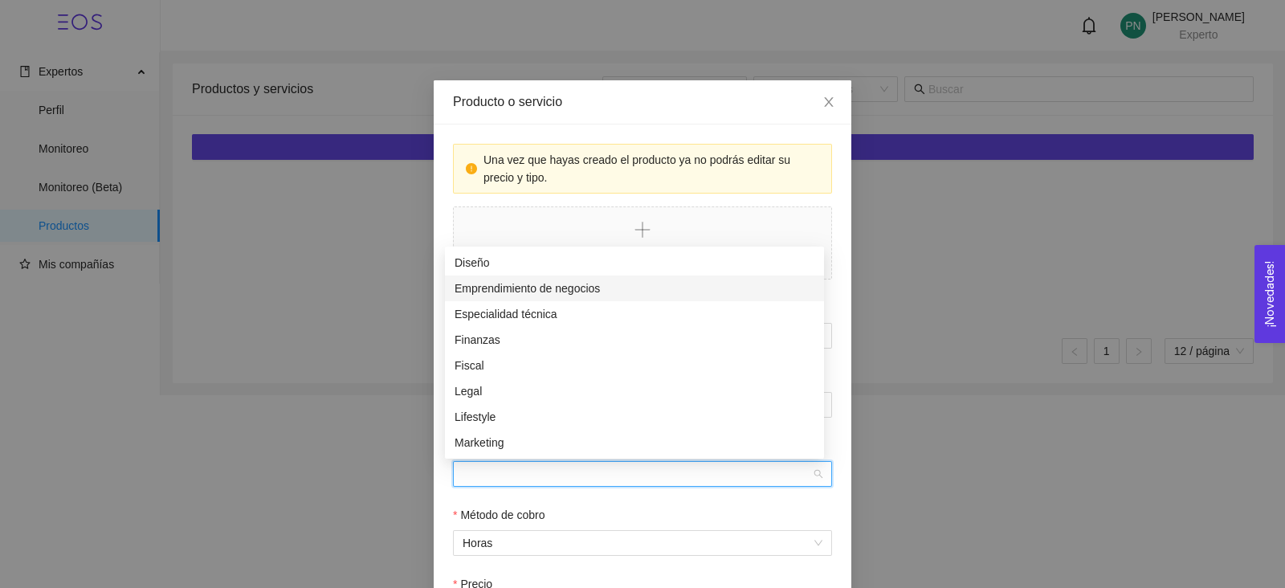
drag, startPoint x: 520, startPoint y: 469, endPoint x: 474, endPoint y: 287, distance: 187.3
click at [474, 287] on div "Emprendimiento de negocios" at bounding box center [634, 288] width 360 height 18
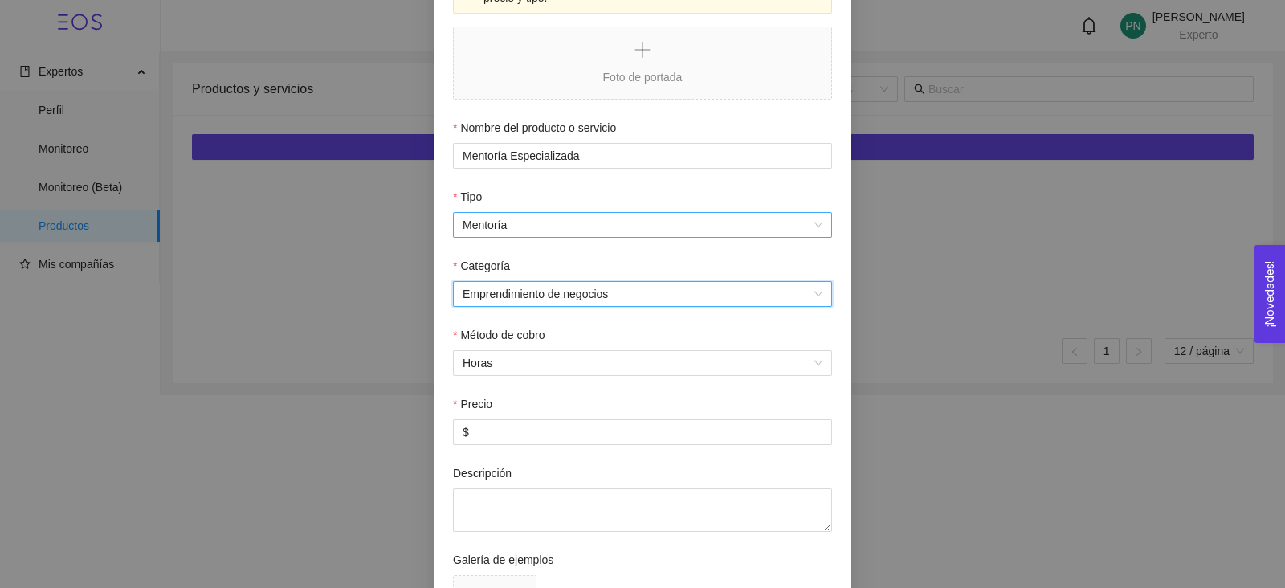
scroll to position [180, 0]
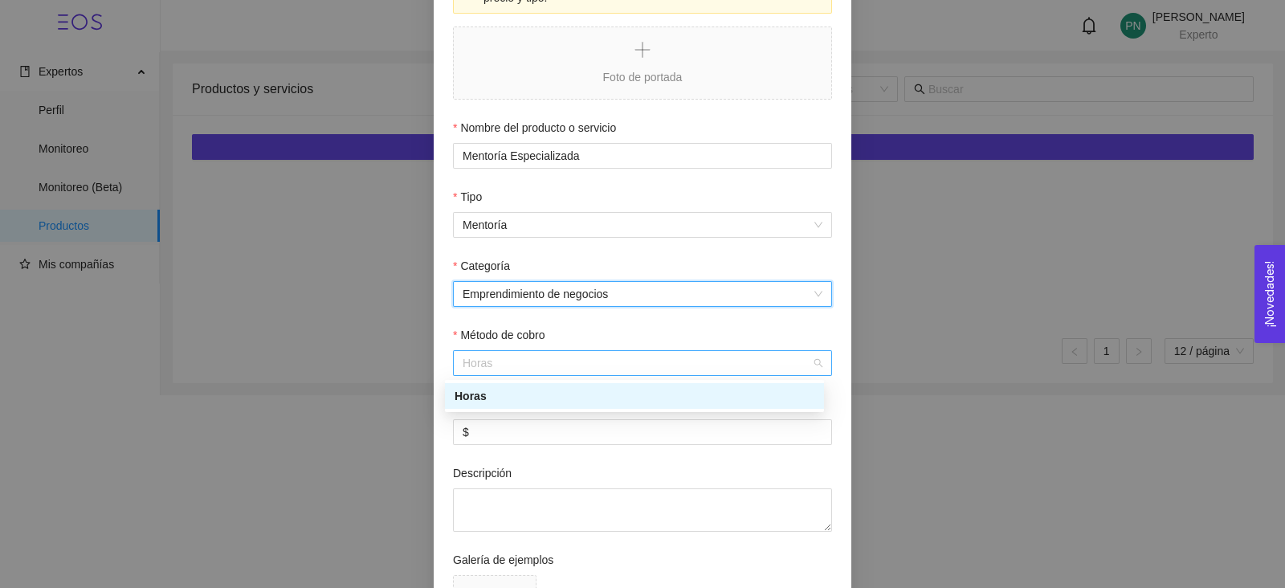
click at [517, 362] on span "Horas" at bounding box center [642, 363] width 360 height 24
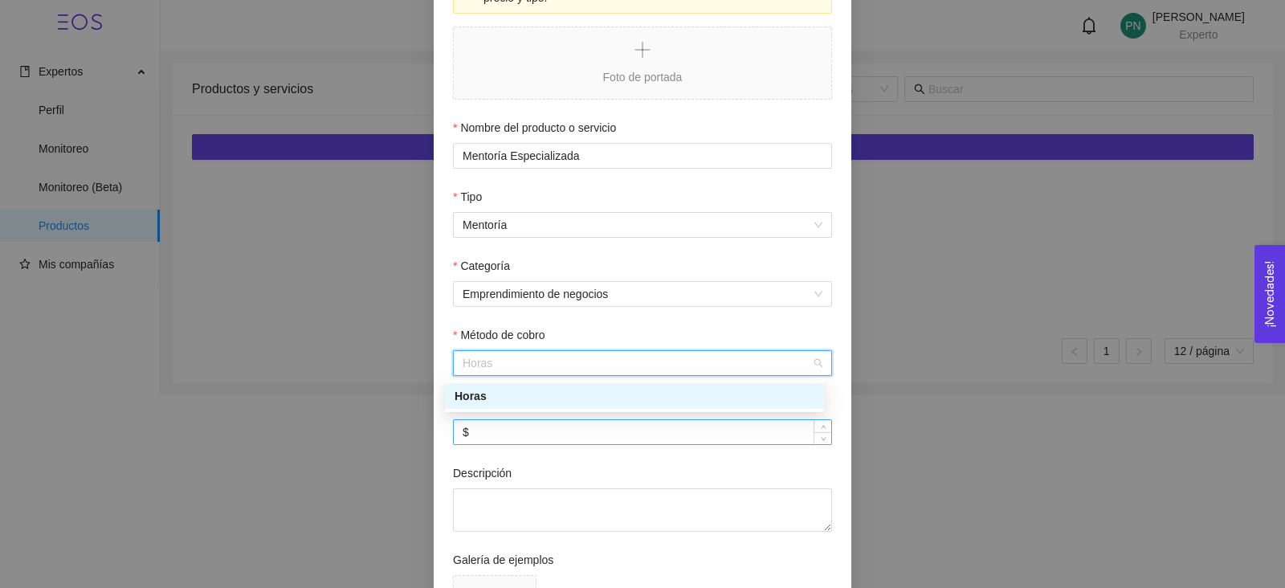
click at [516, 431] on input "$" at bounding box center [642, 432] width 377 height 24
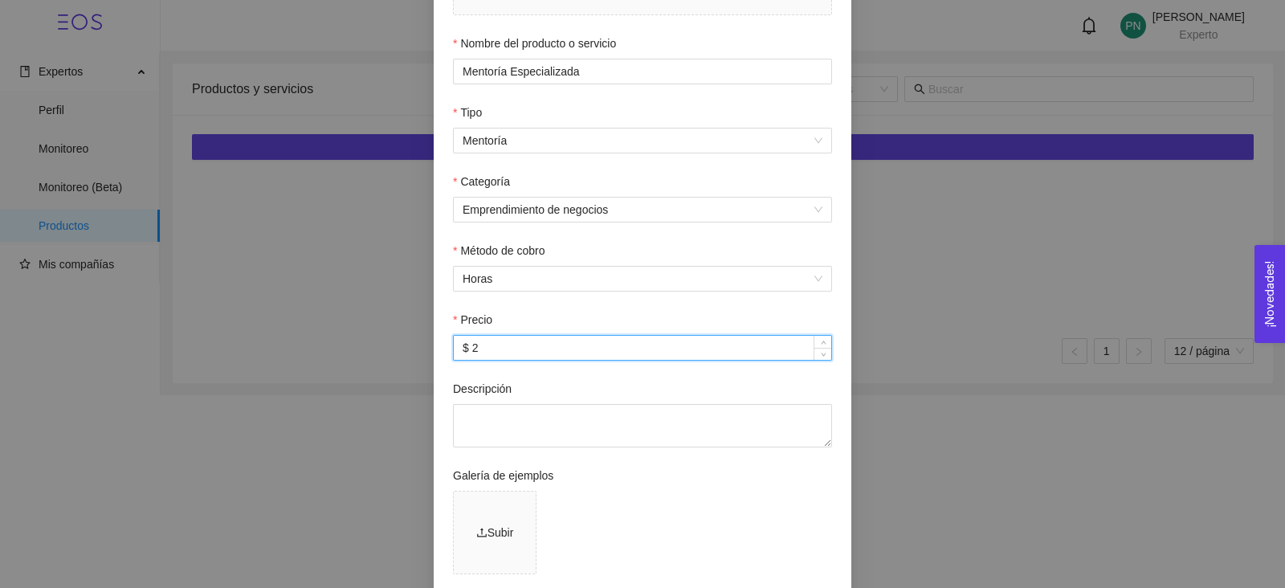
scroll to position [265, 0]
type input "$ 2"
click at [516, 431] on textarea "Descripción" at bounding box center [642, 424] width 379 height 43
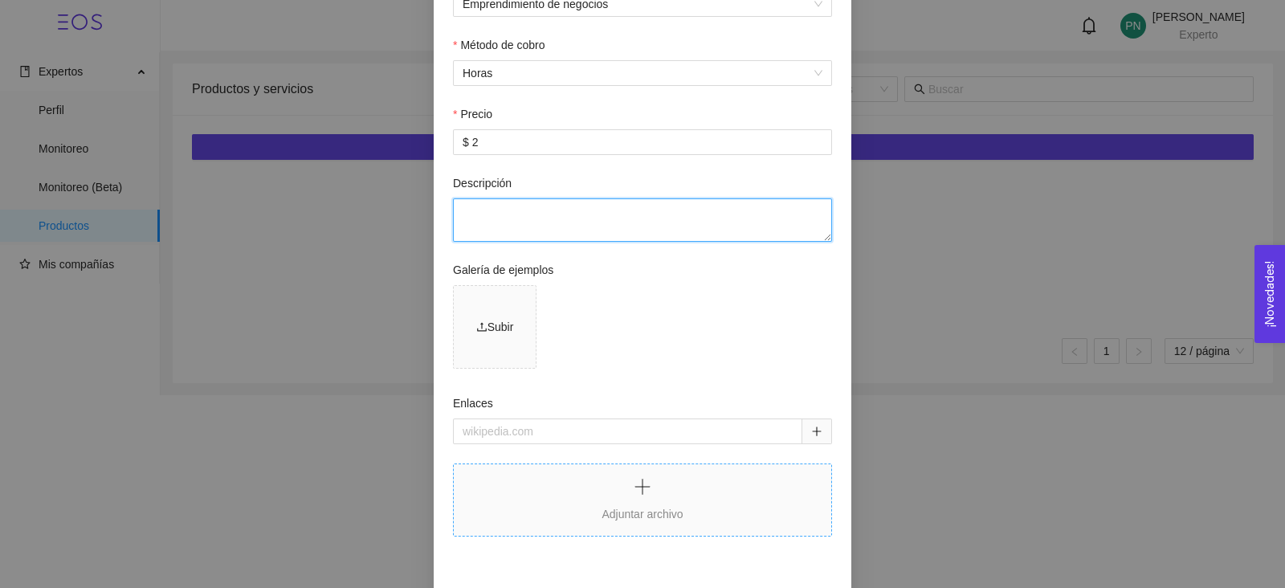
scroll to position [536, 0]
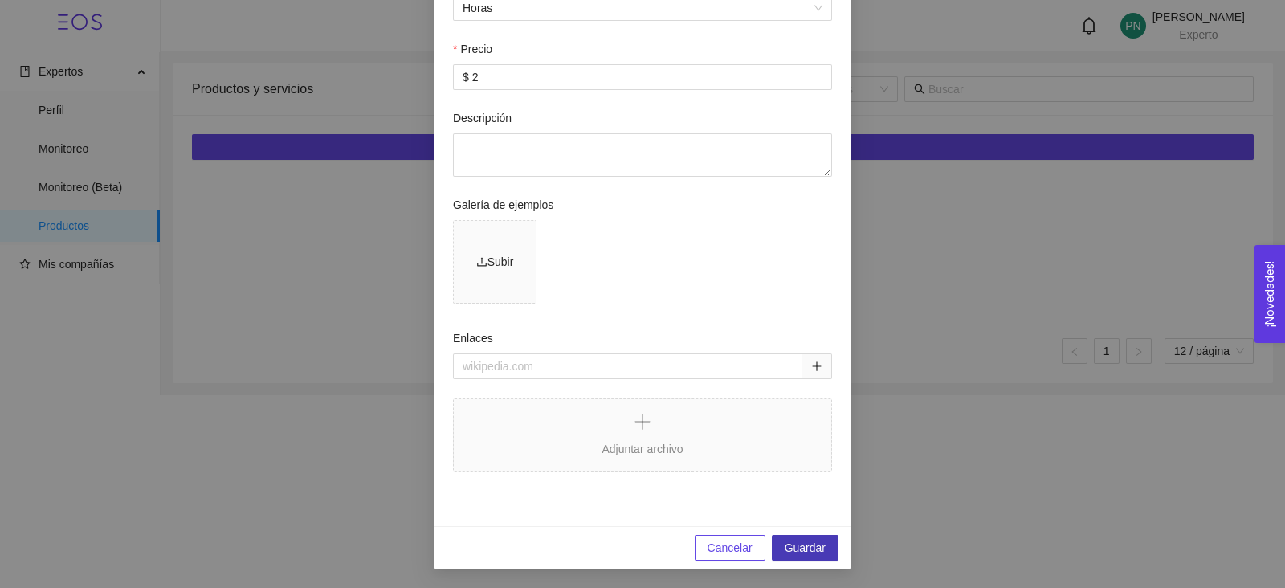
click at [805, 548] on span "Guardar" at bounding box center [804, 548] width 41 height 18
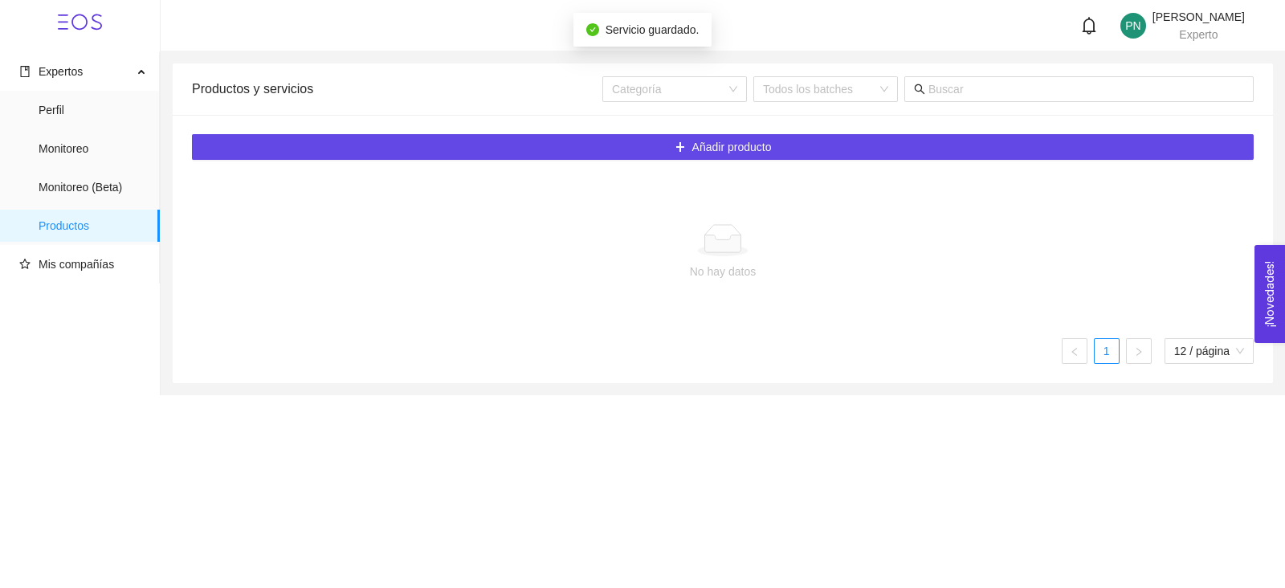
scroll to position [456, 0]
click at [39, 263] on span "Mis compañías" at bounding box center [76, 264] width 75 height 13
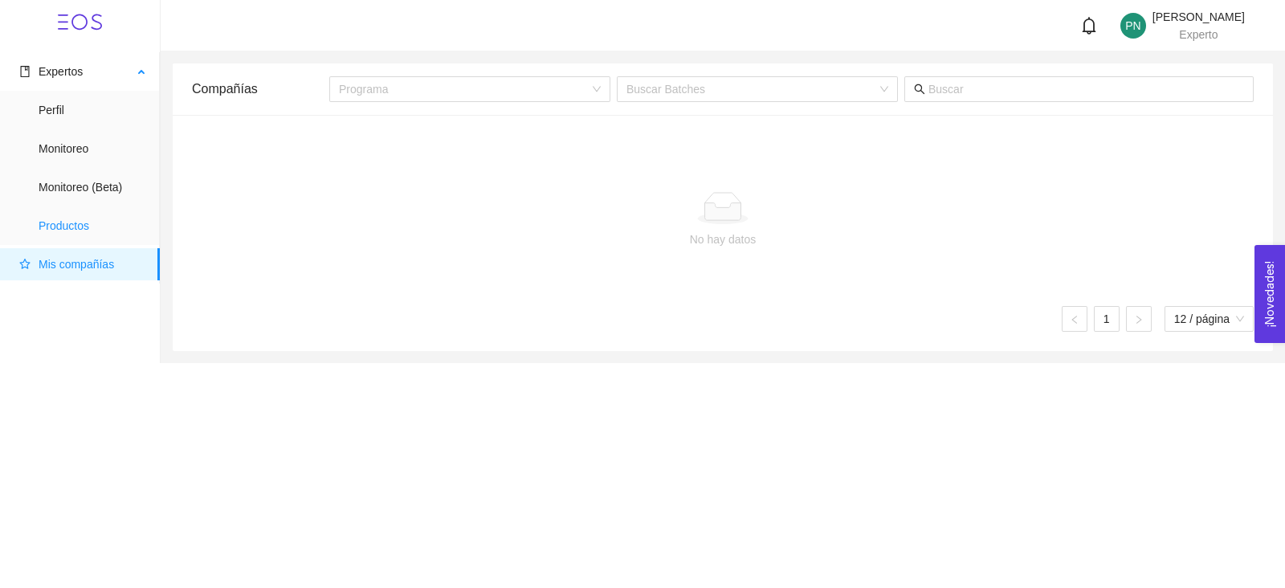
click at [47, 229] on span "Productos" at bounding box center [93, 226] width 108 height 32
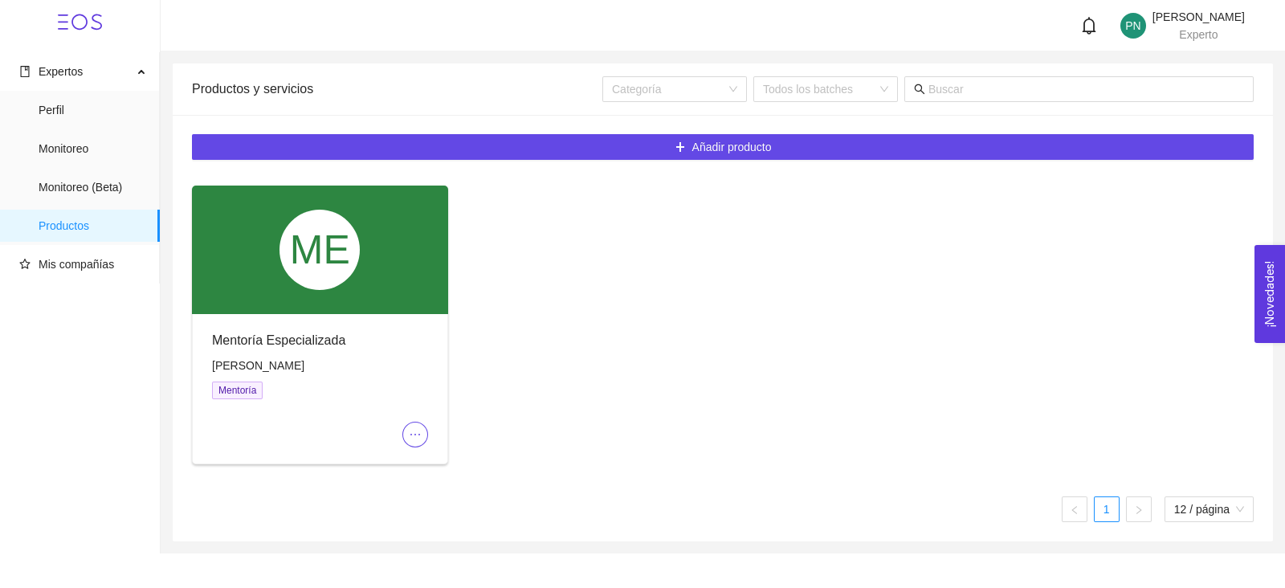
click at [405, 435] on span "ellipsis" at bounding box center [415, 434] width 24 height 13
click at [418, 471] on span "Editar" at bounding box center [427, 466] width 30 height 18
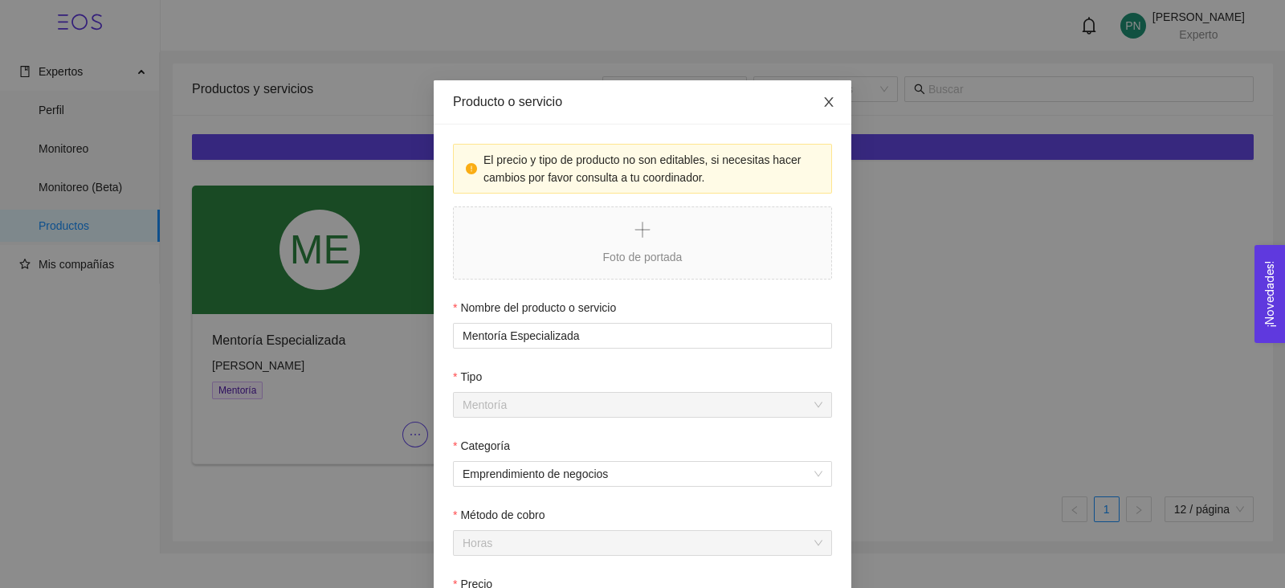
click at [822, 98] on icon "close" at bounding box center [828, 102] width 13 height 13
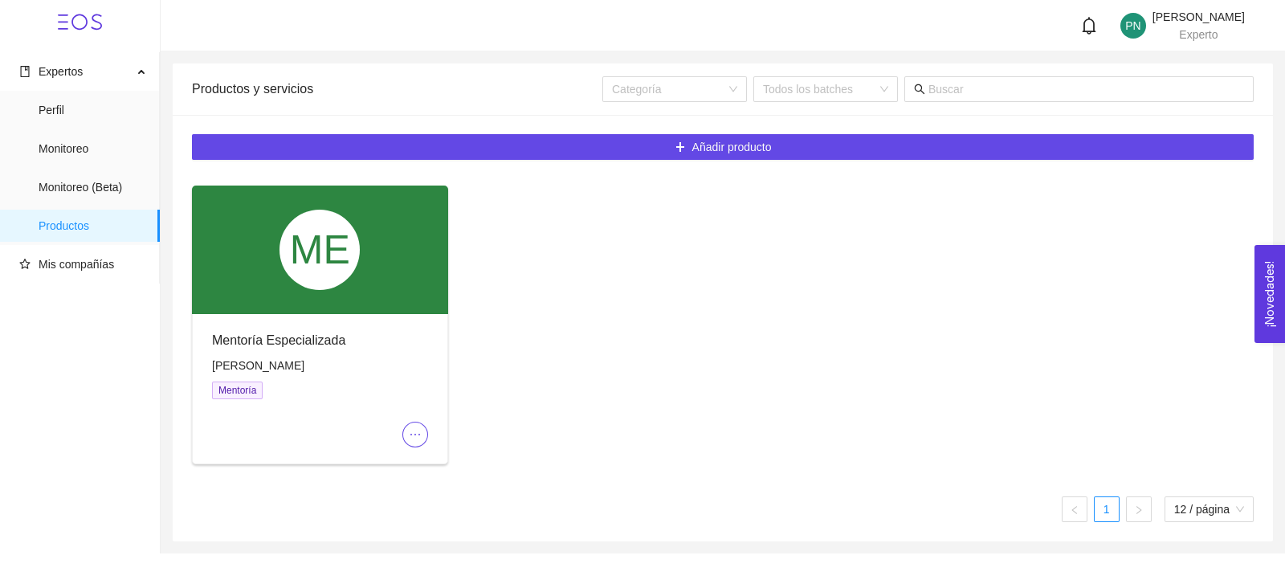
click at [405, 428] on span "ellipsis" at bounding box center [415, 434] width 24 height 13
click at [423, 467] on span "Editar" at bounding box center [427, 466] width 30 height 18
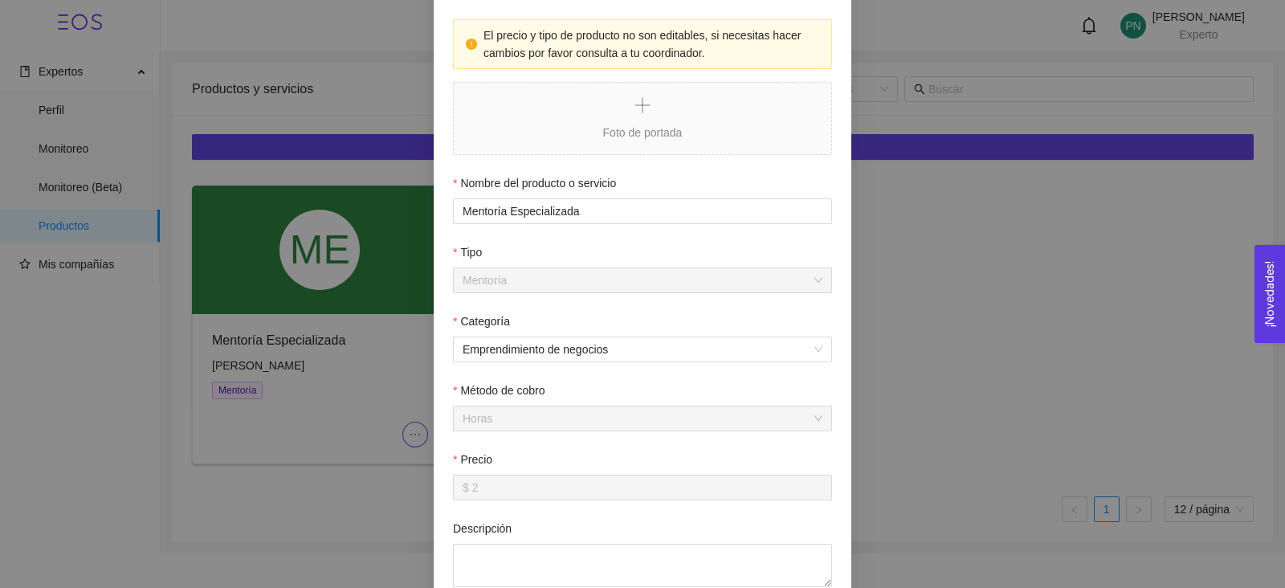
scroll to position [123, 0]
click at [967, 373] on div "Producto o servicio El precio y tipo de producto no son editables, si necesitas…" at bounding box center [642, 294] width 1285 height 588
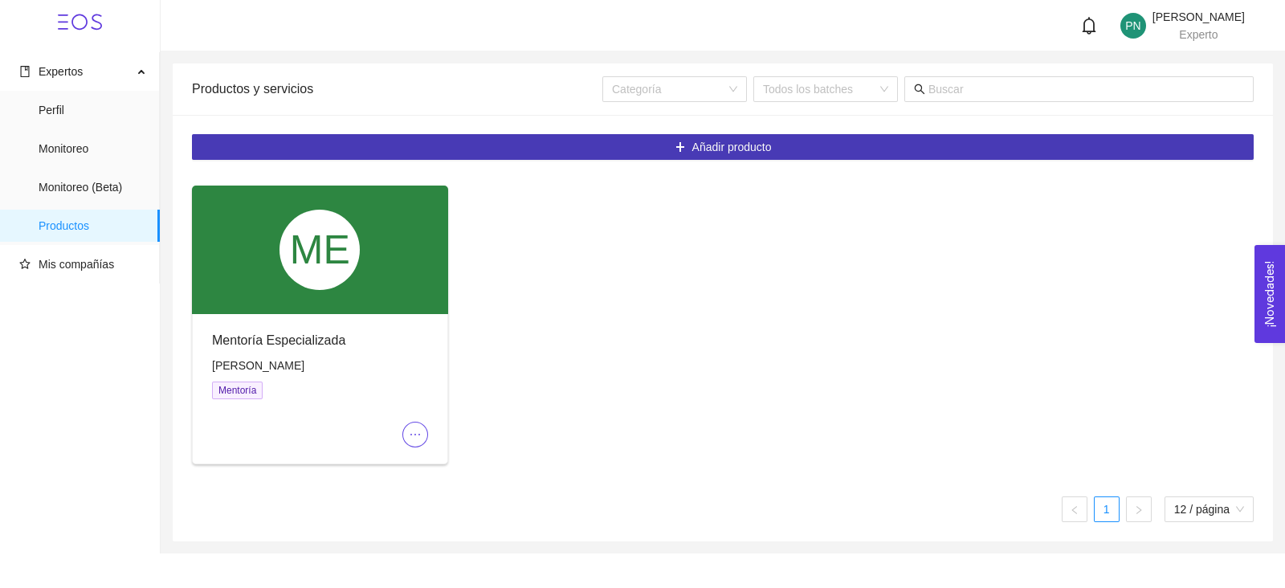
click at [589, 144] on button "Añadir producto" at bounding box center [722, 147] width 1061 height 26
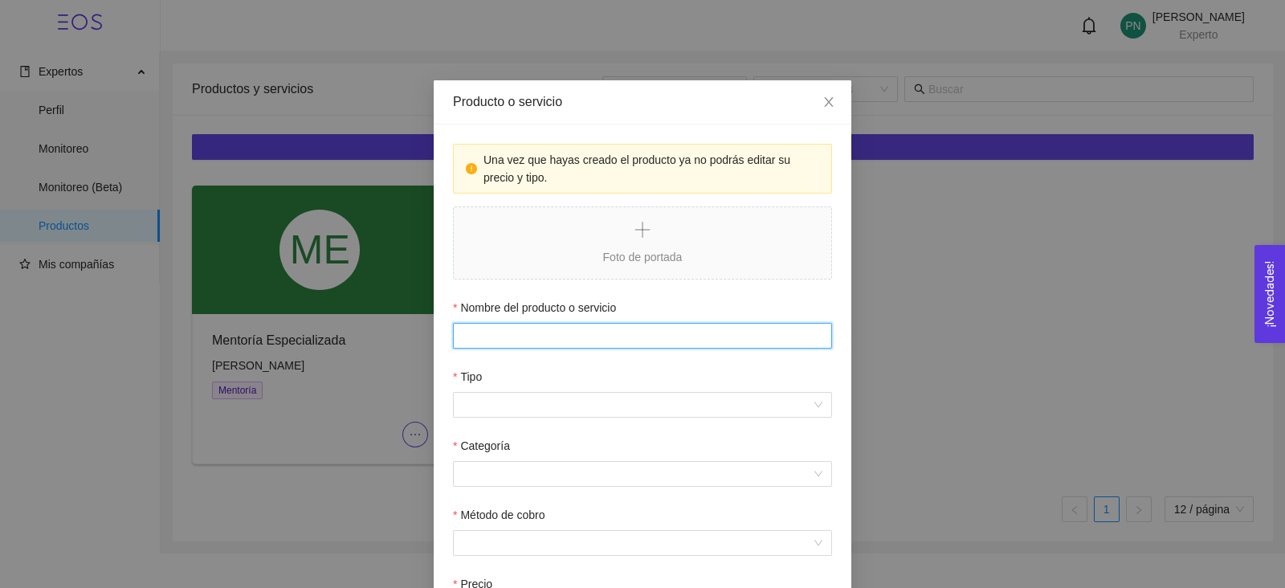
click at [577, 335] on input "Nombre del producto o servicio" at bounding box center [642, 336] width 379 height 26
type input "Mentoría Especiali"
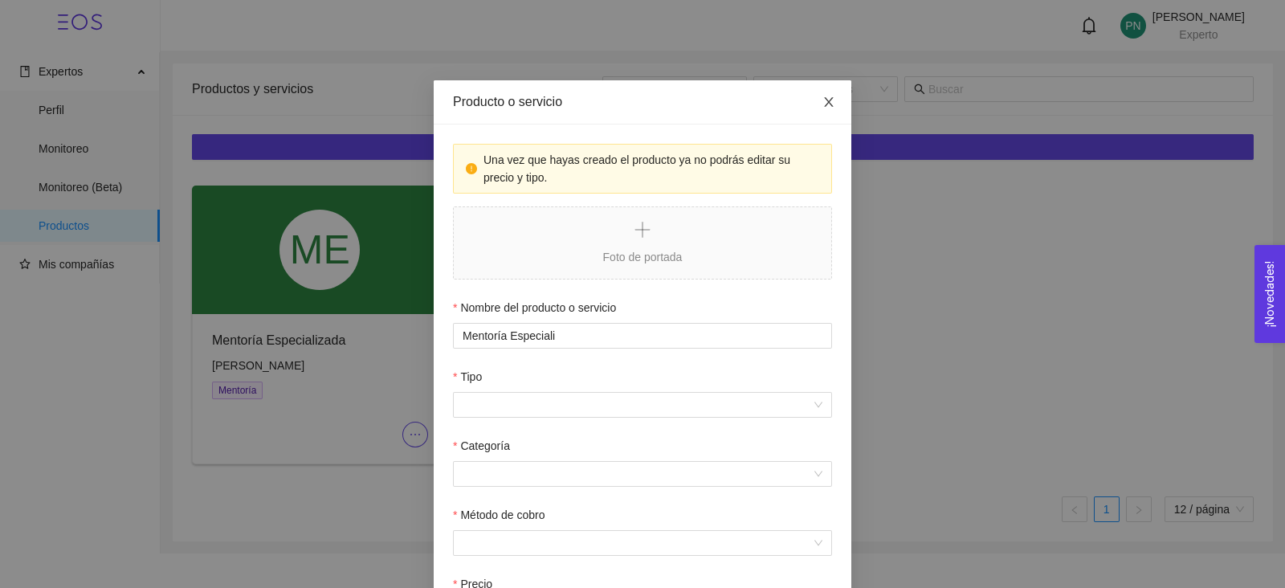
click at [824, 105] on icon "close" at bounding box center [828, 102] width 13 height 13
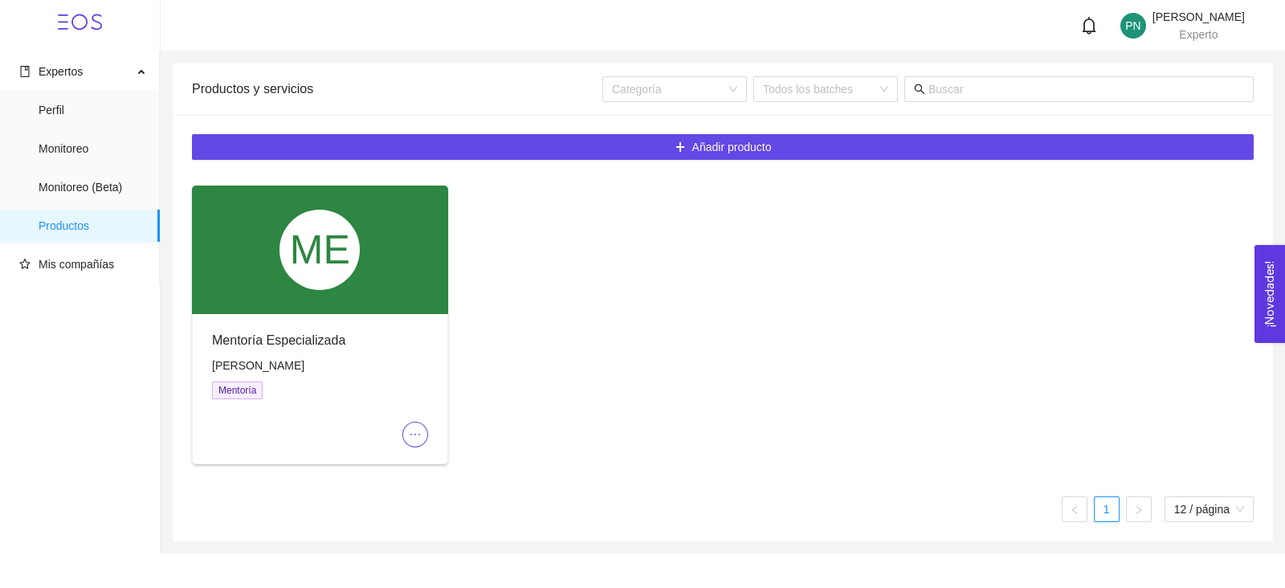
click at [415, 437] on icon "ellipsis" at bounding box center [415, 434] width 13 height 13
click at [422, 464] on span "Editar" at bounding box center [427, 466] width 30 height 18
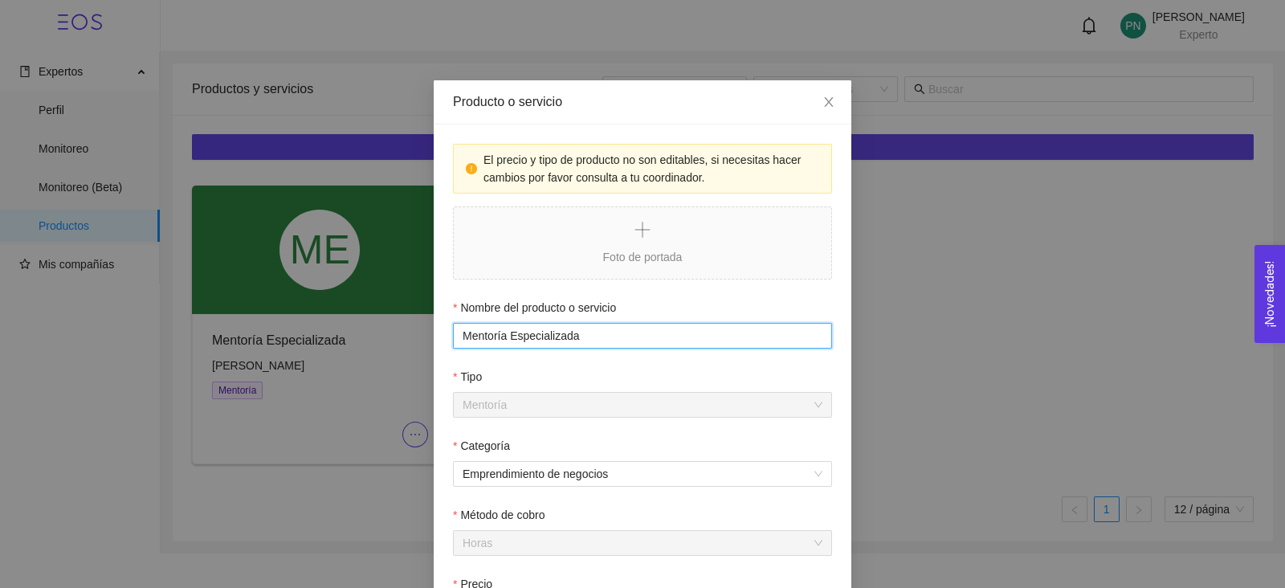
click at [594, 329] on input "Mentoría Especializada" at bounding box center [642, 336] width 379 height 26
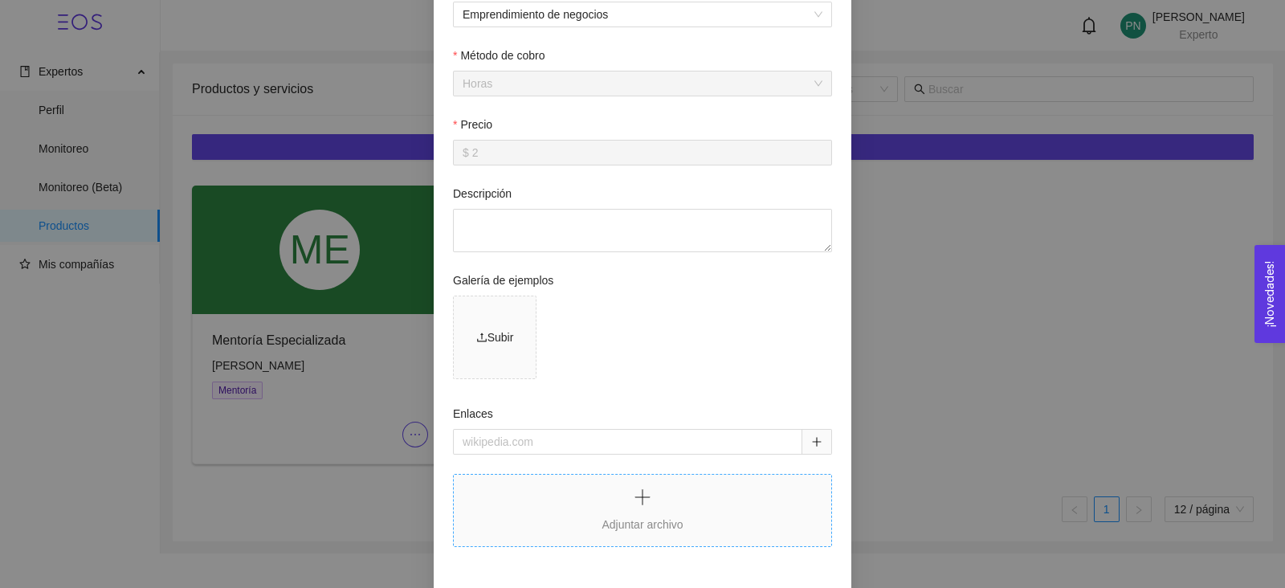
scroll to position [536, 0]
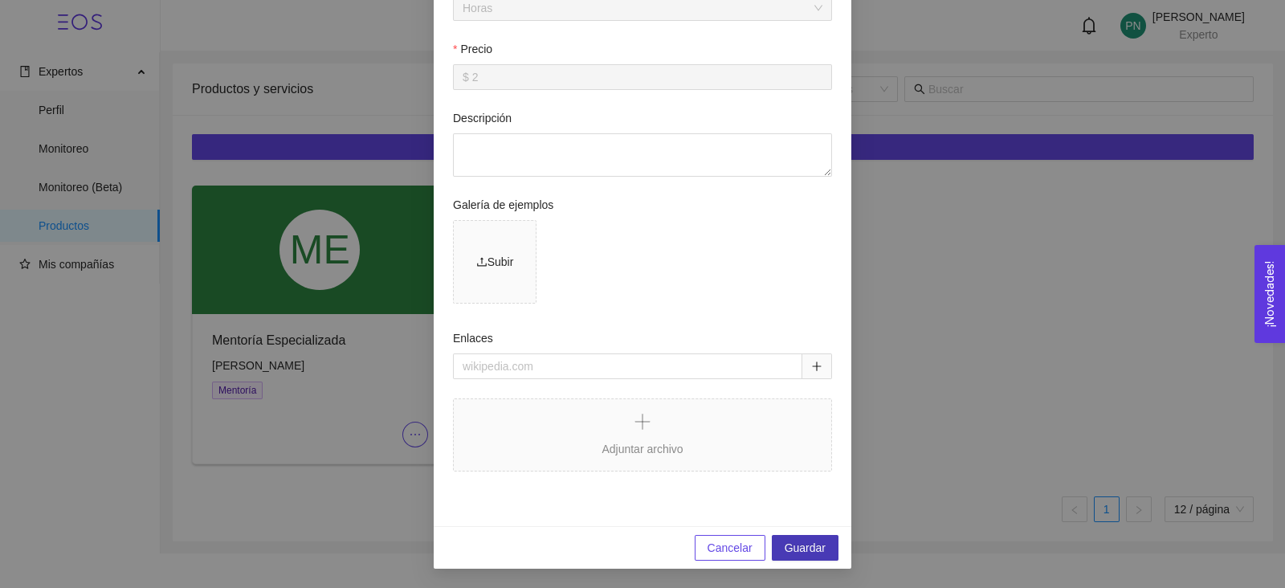
type input "Mentoría Especializada (prueba)"
click at [796, 552] on span "Guardar" at bounding box center [804, 548] width 41 height 18
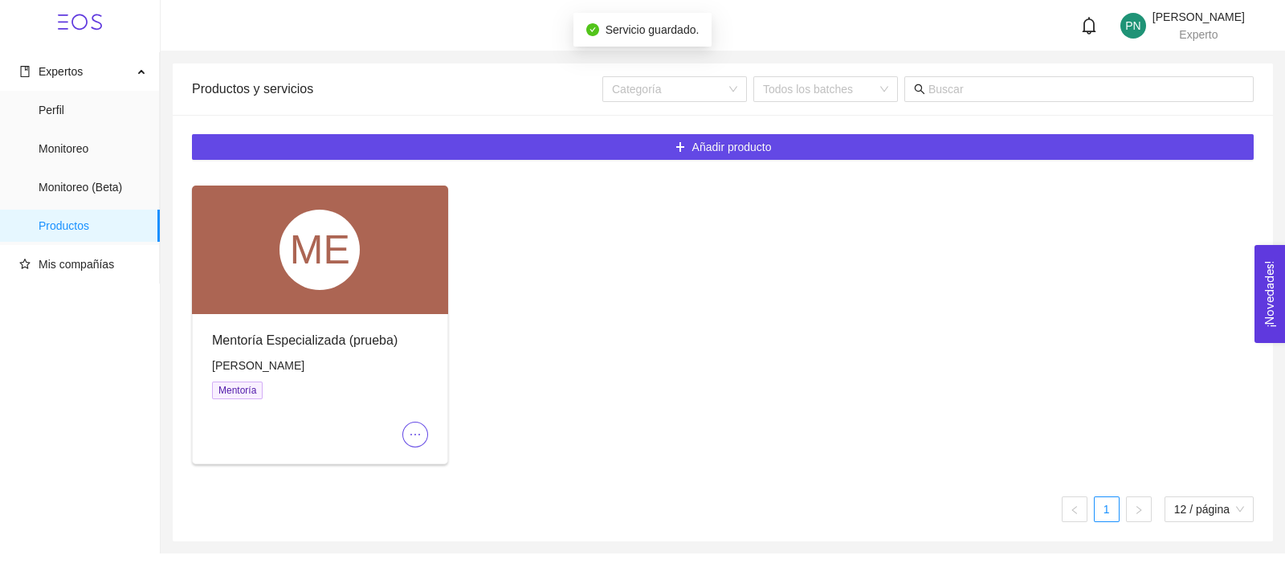
scroll to position [456, 0]
click at [416, 431] on icon "ellipsis" at bounding box center [415, 434] width 13 height 13
click at [428, 471] on span "Editar" at bounding box center [427, 466] width 30 height 18
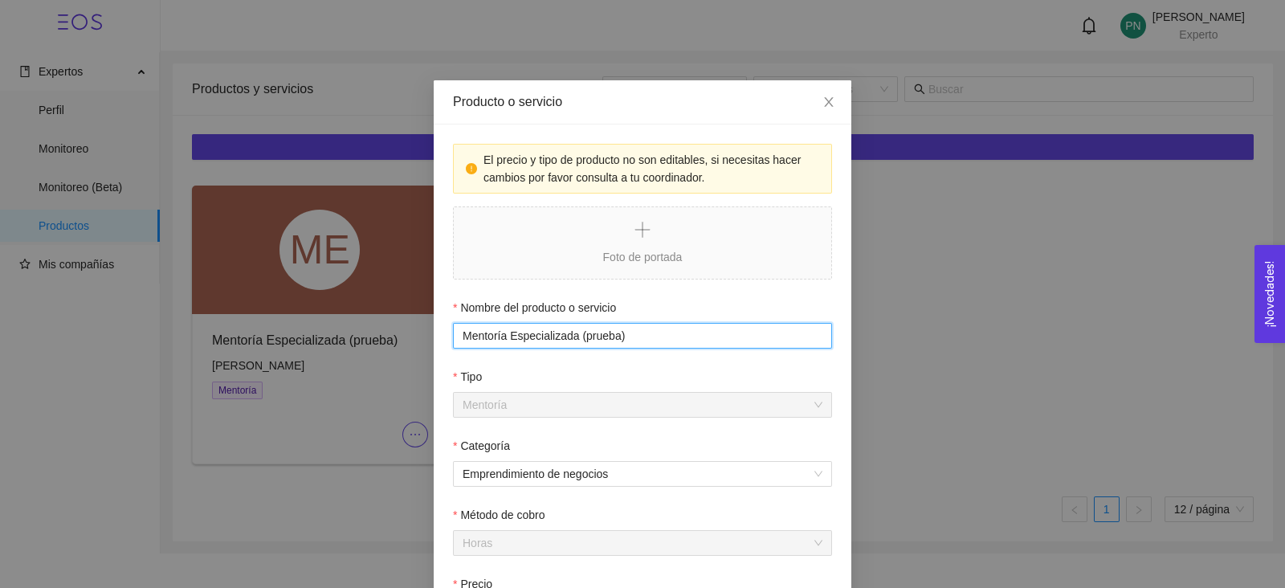
drag, startPoint x: 640, startPoint y: 333, endPoint x: 338, endPoint y: 316, distance: 302.4
click at [338, 316] on div "Producto o servicio El precio y tipo de producto no son editables, si necesitas…" at bounding box center [642, 294] width 1285 height 588
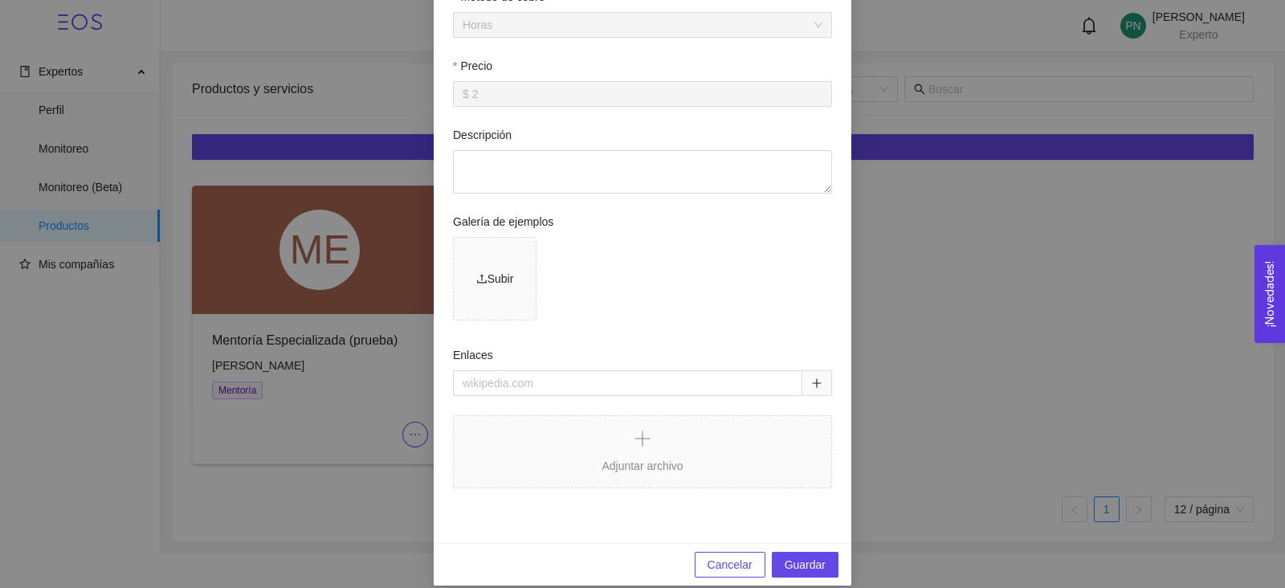
scroll to position [522, 0]
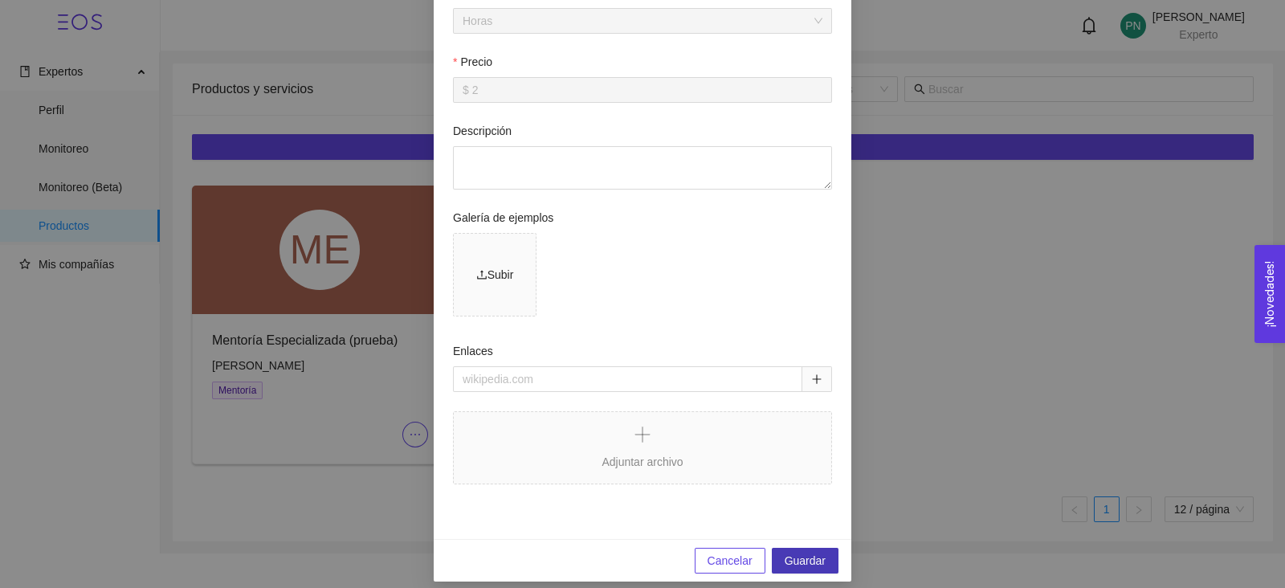
type input "(Producto de prueba)"
click at [790, 566] on span "Guardar" at bounding box center [804, 561] width 41 height 18
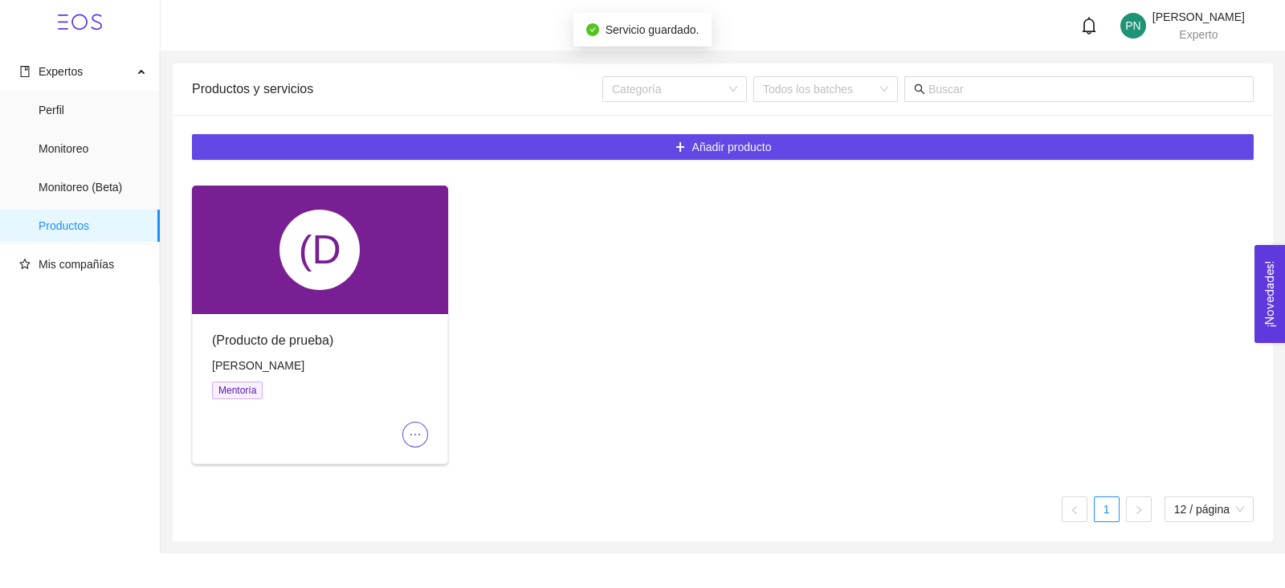
scroll to position [456, 0]
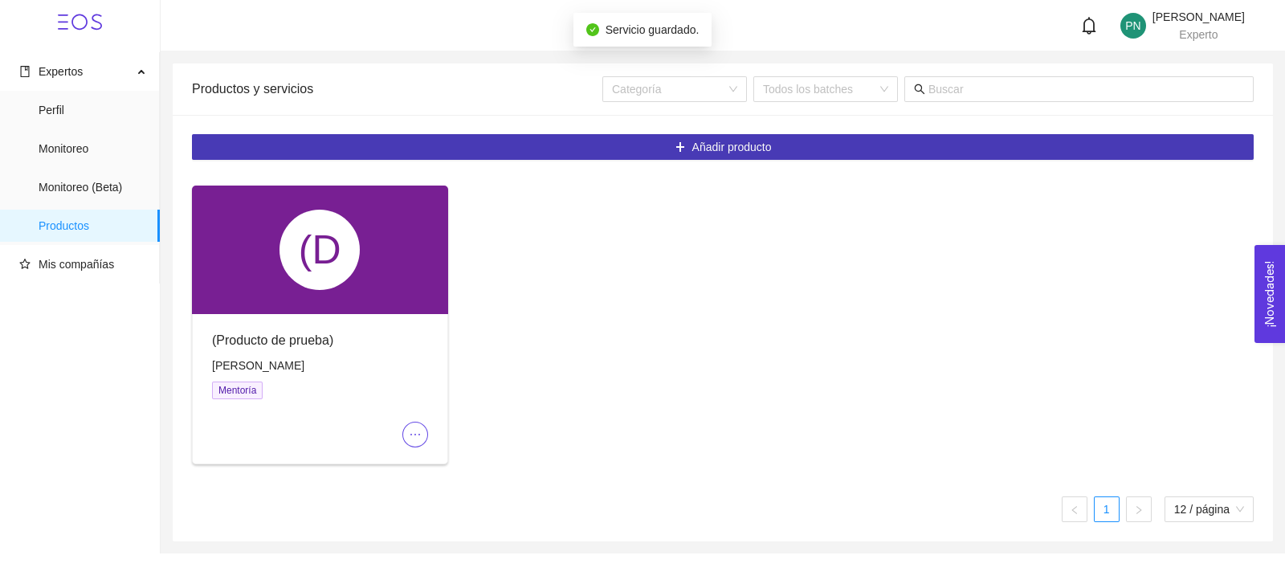
click at [859, 145] on button "Añadir producto" at bounding box center [722, 147] width 1061 height 26
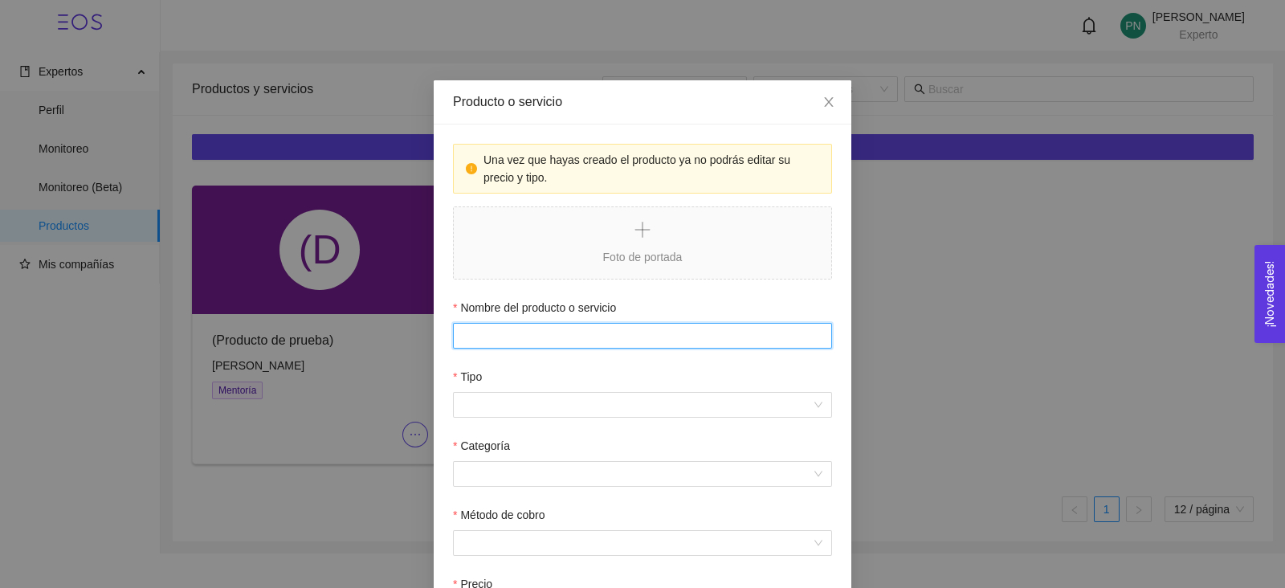
click at [671, 335] on input "Nombre del producto o servicio" at bounding box center [642, 336] width 379 height 26
type input "Mentoría Especializada"
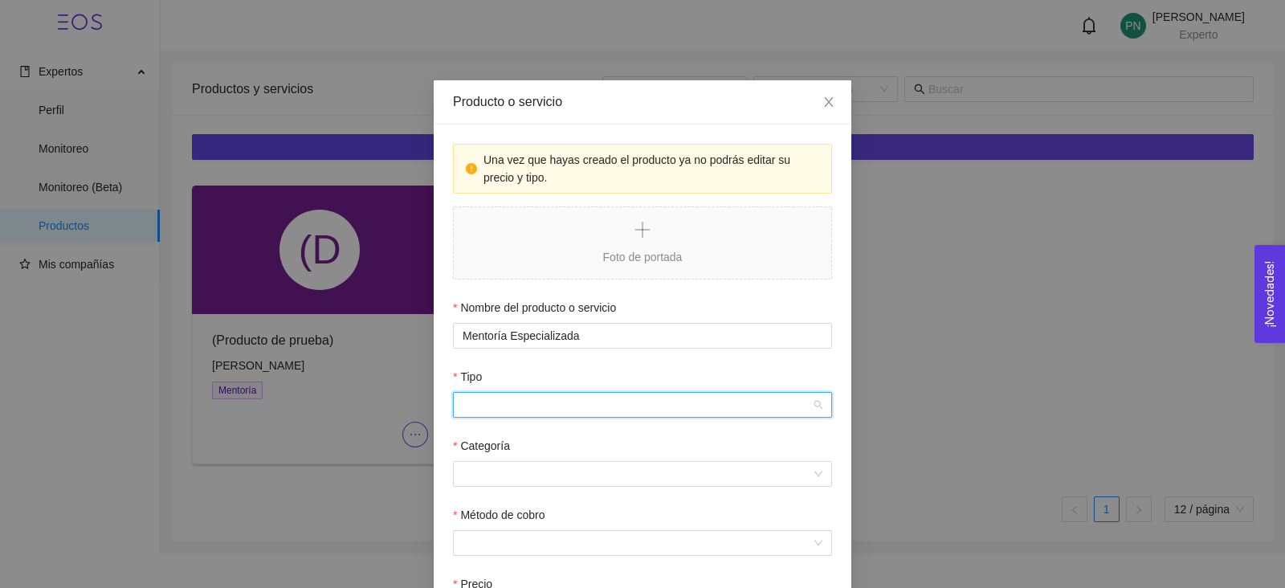
click at [651, 416] on input "Tipo" at bounding box center [636, 405] width 348 height 24
click at [624, 458] on div "Mentoría" at bounding box center [634, 463] width 360 height 18
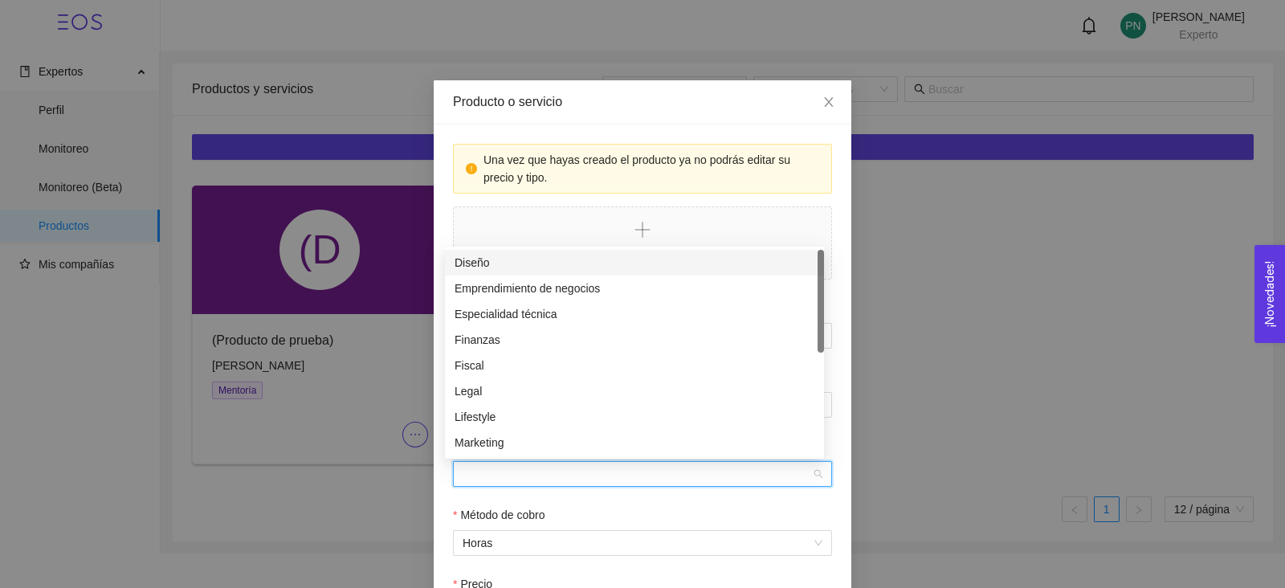
click at [619, 475] on input "Categoría" at bounding box center [636, 474] width 348 height 24
click at [597, 283] on div "Emprendimiento de negocios" at bounding box center [634, 288] width 360 height 18
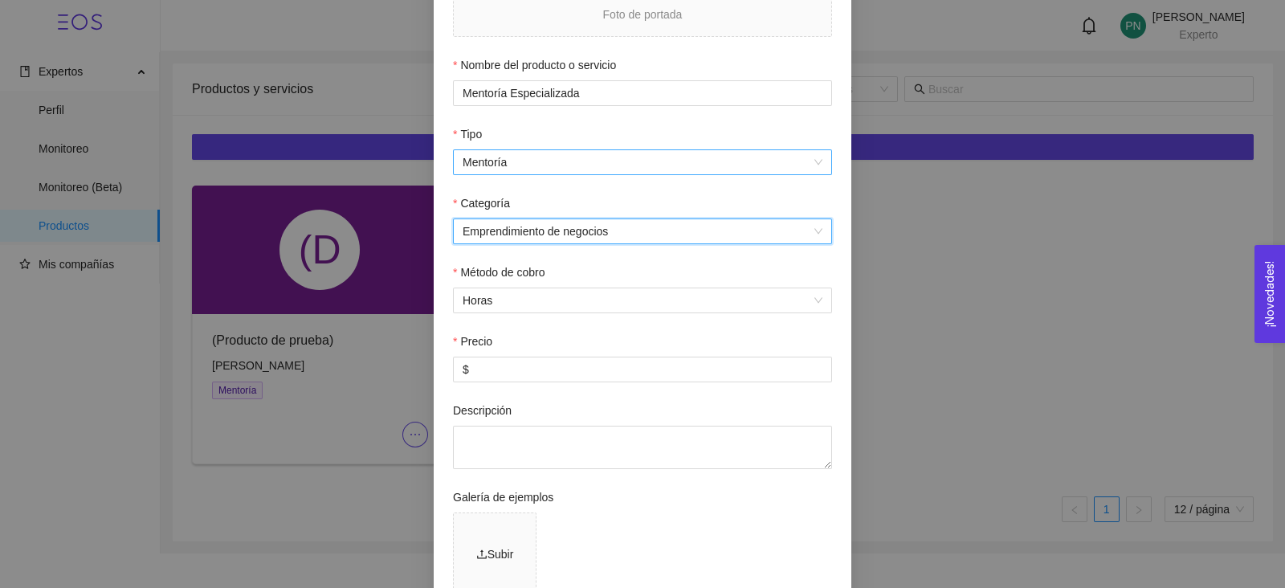
scroll to position [246, 0]
click at [572, 367] on input "$" at bounding box center [642, 366] width 377 height 24
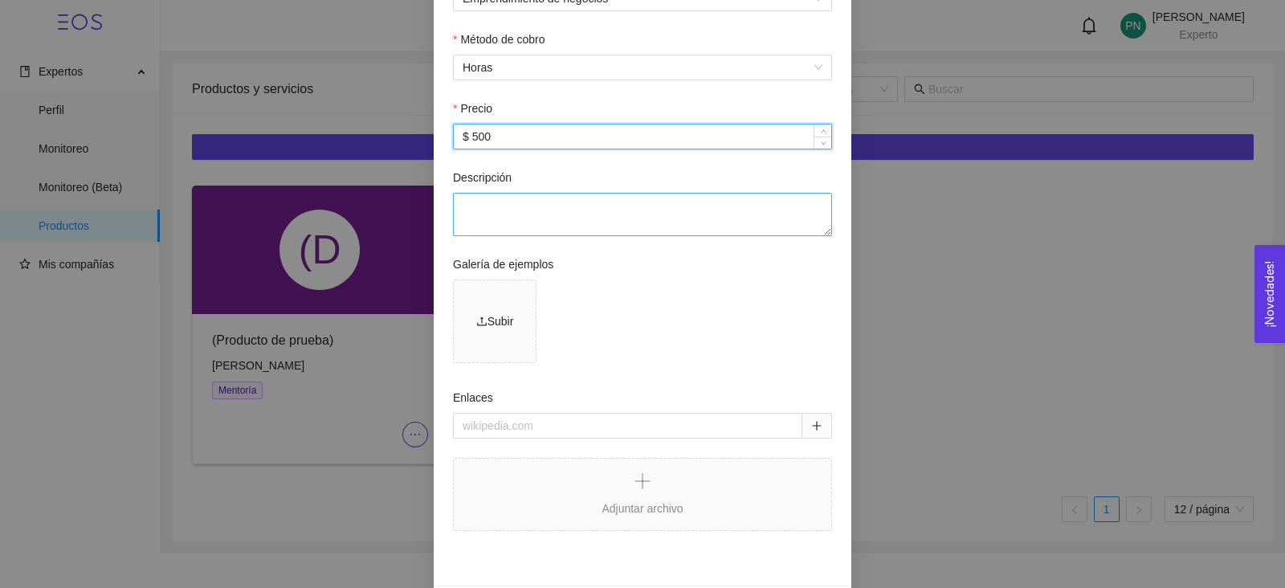
scroll to position [536, 0]
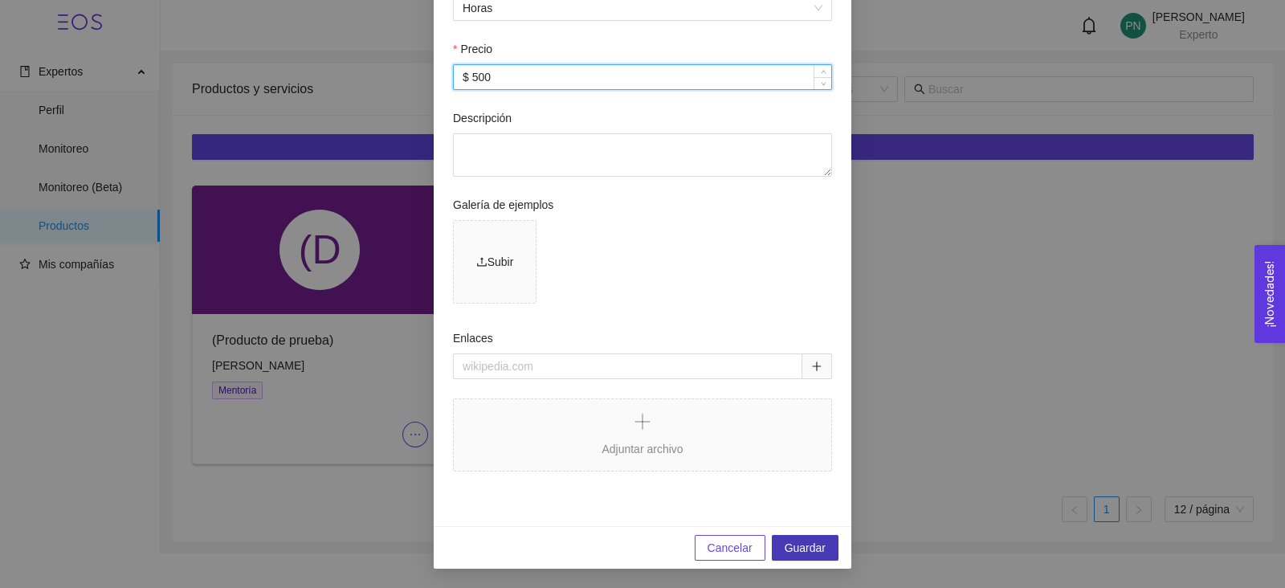
type input "$ 500"
click at [815, 544] on span "Guardar" at bounding box center [804, 548] width 41 height 18
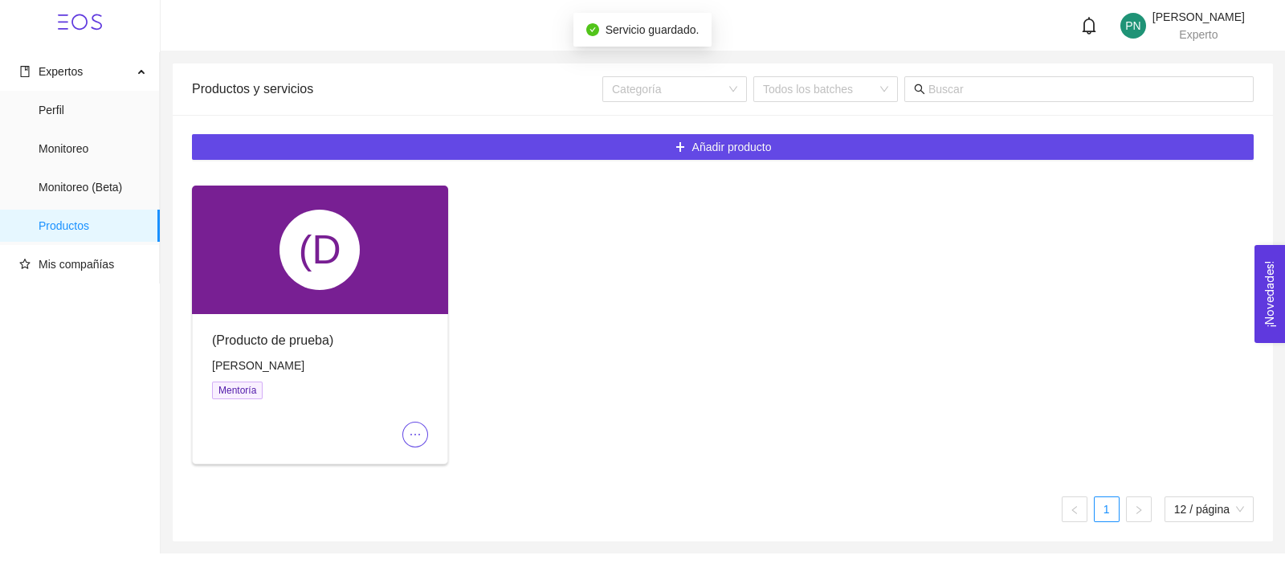
scroll to position [456, 0]
